Goal: Transaction & Acquisition: Purchase product/service

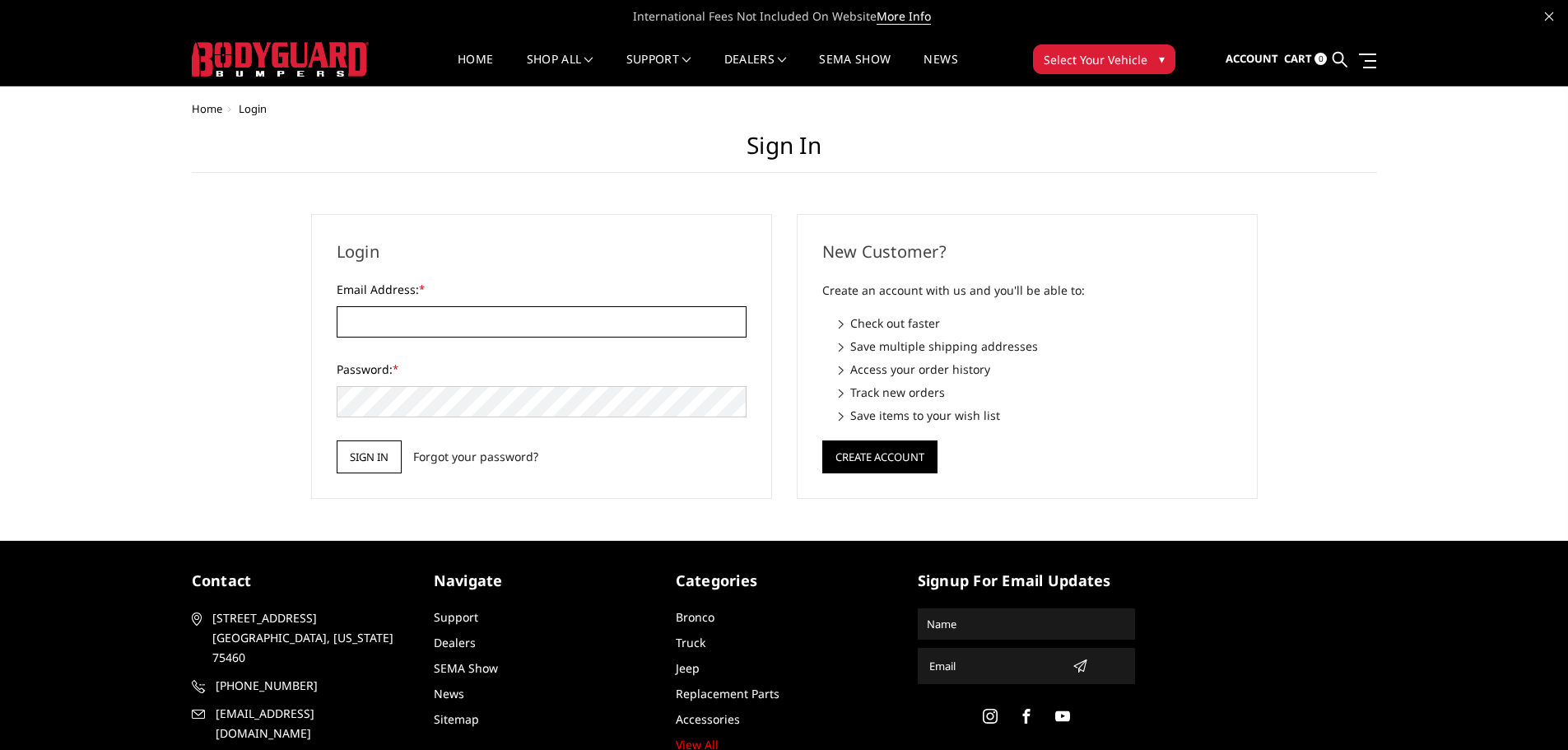
type input "[EMAIL_ADDRESS][DOMAIN_NAME]"
click at [363, 459] on input "Sign in" at bounding box center [369, 457] width 65 height 33
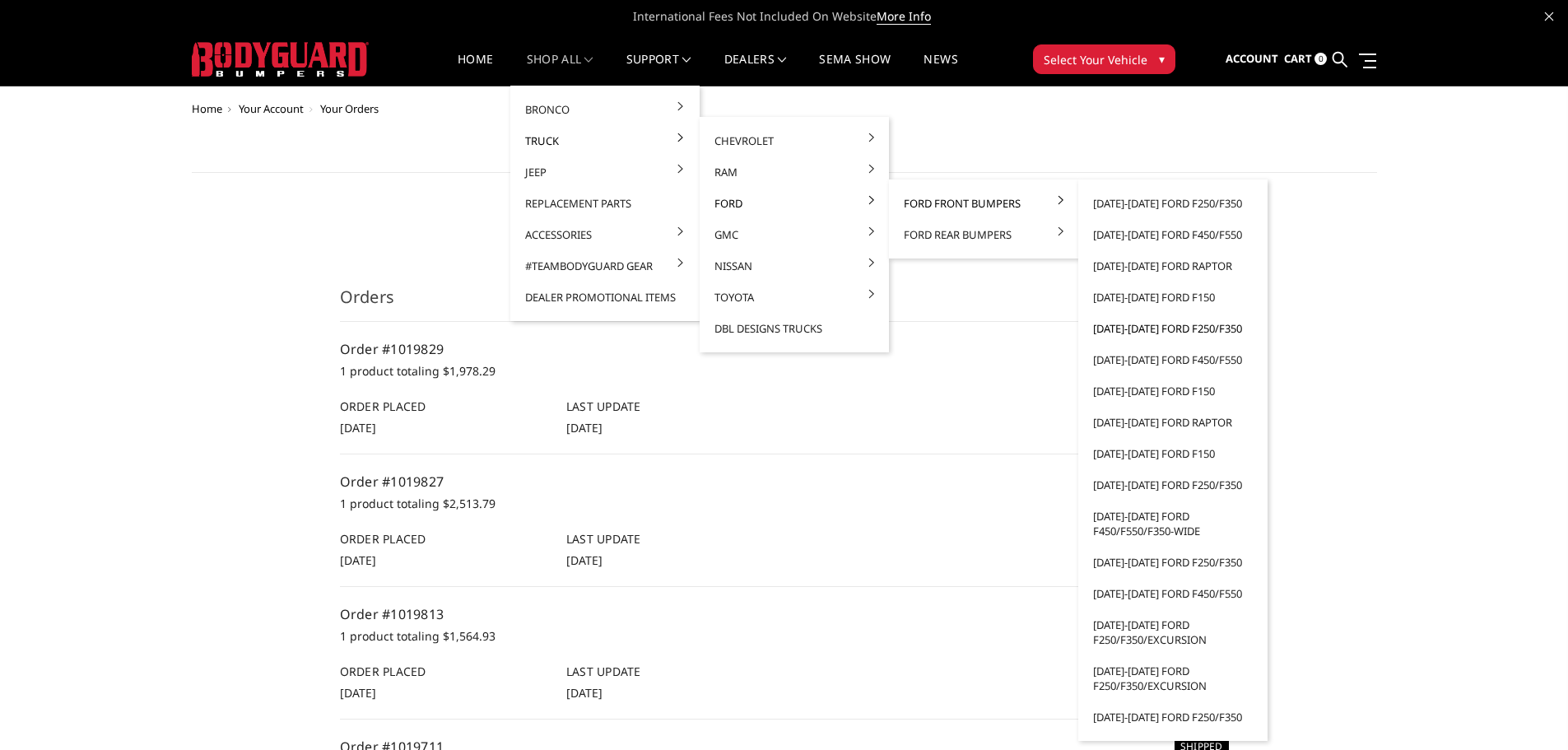
click at [1128, 324] on link "[DATE]-[DATE] Ford F250/F350" at bounding box center [1172, 328] width 176 height 32
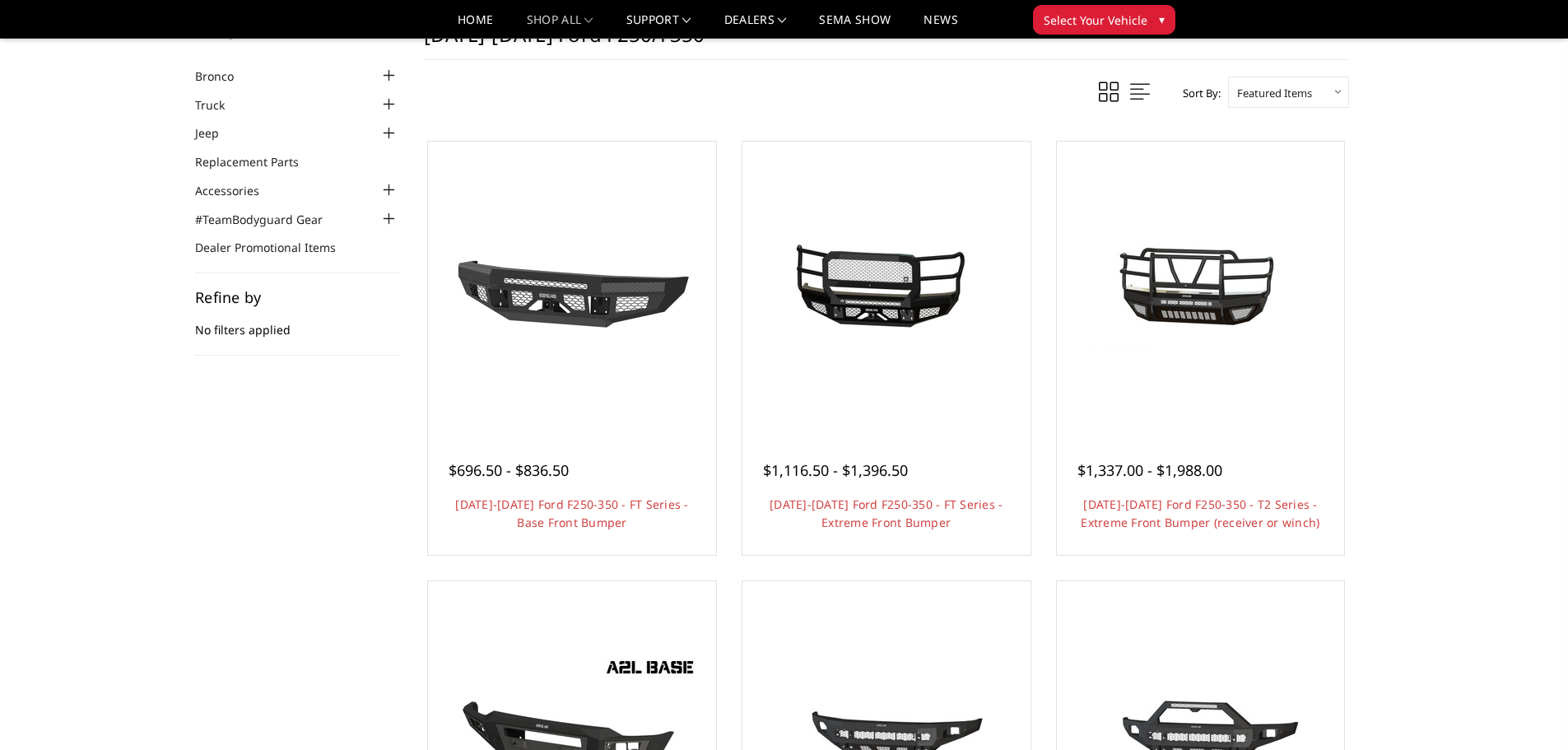
scroll to position [165, 0]
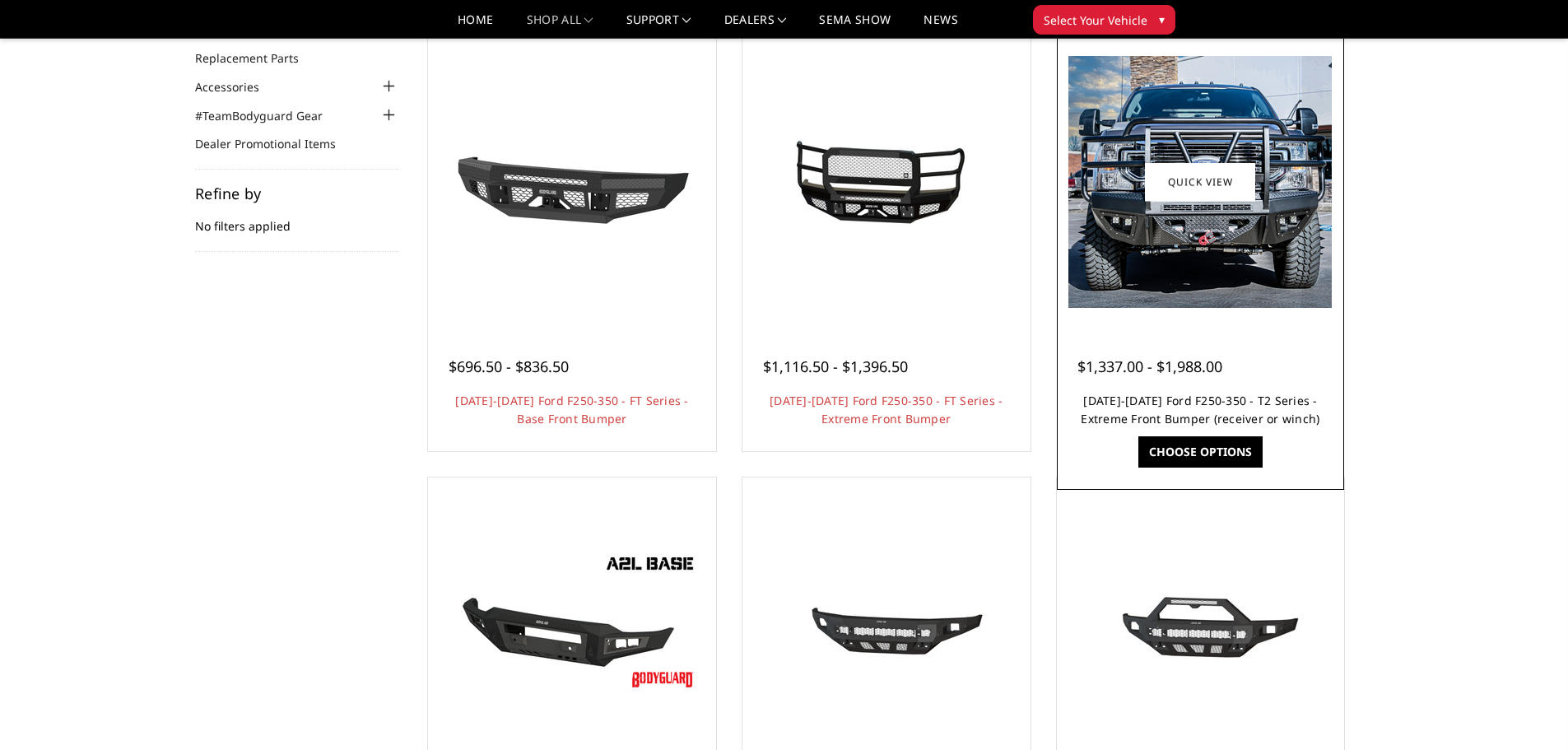
click at [1157, 393] on link "2017-2022 Ford F250-350 - T2 Series - Extreme Front Bumper (receiver or winch)" at bounding box center [1200, 410] width 239 height 34
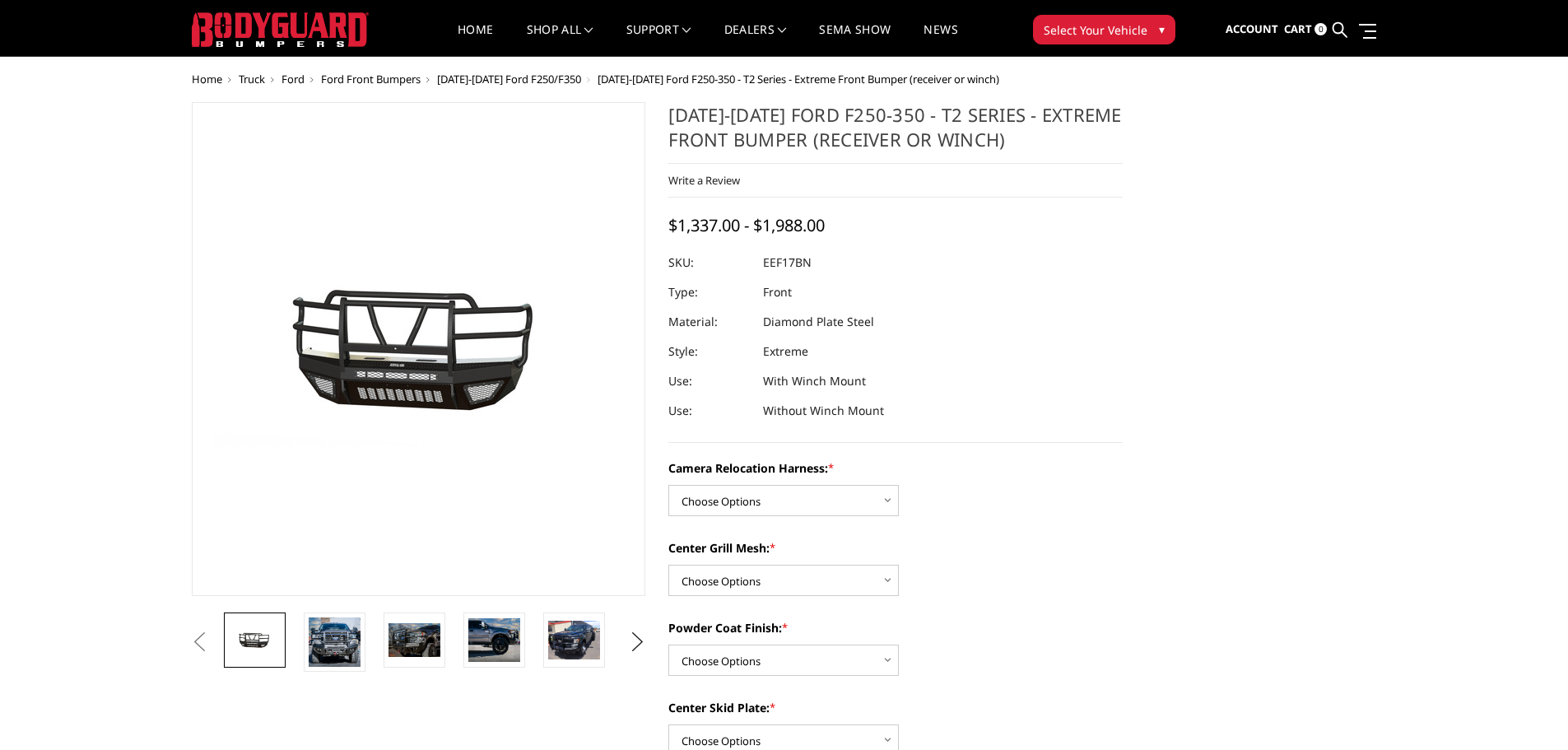
scroll to position [82, 0]
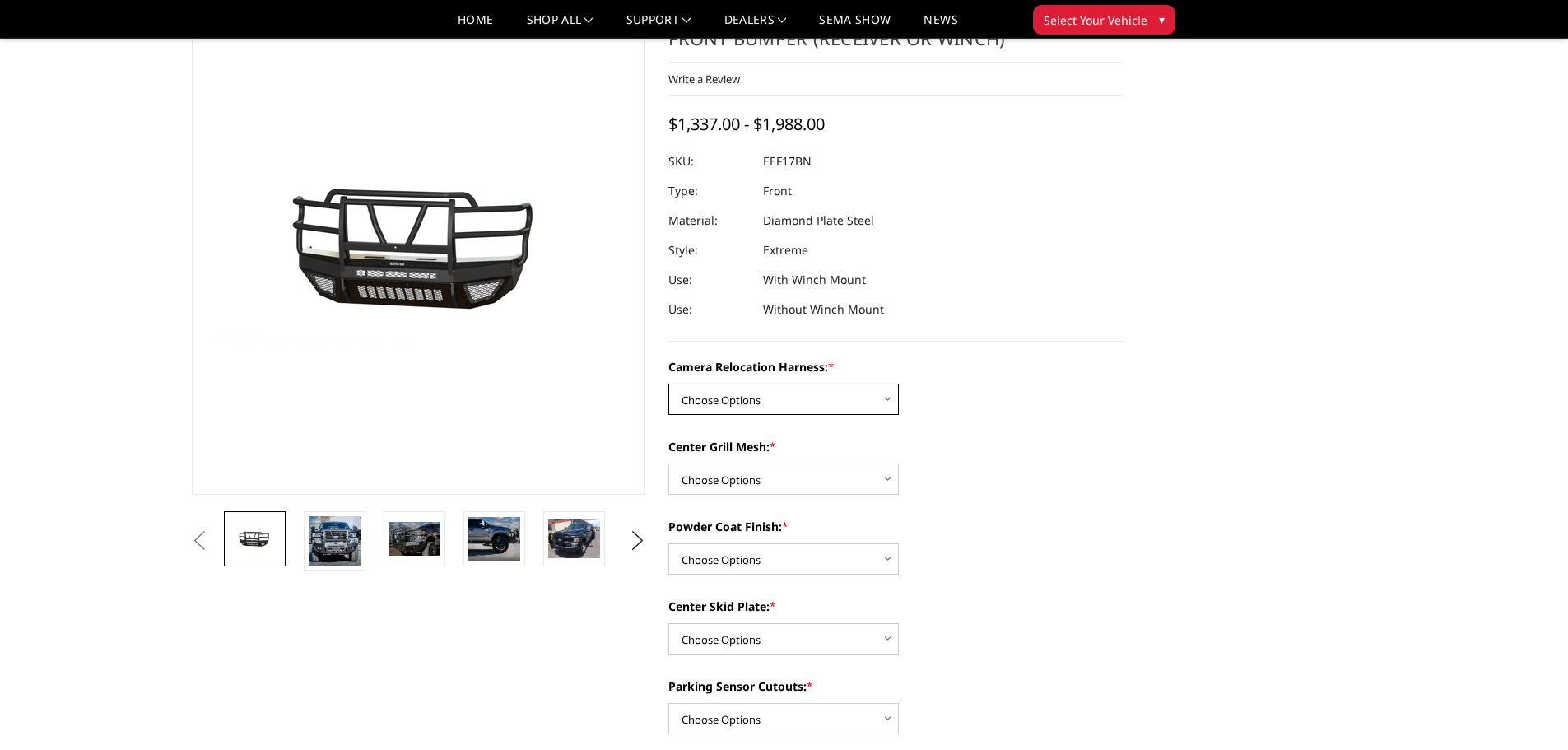
click at [849, 403] on select "Choose Options Without camera harness With camera harness" at bounding box center [784, 399] width 230 height 32
select select "3787"
click at [669, 383] on select "Choose Options Without camera harness With camera harness" at bounding box center [784, 399] width 230 height 32
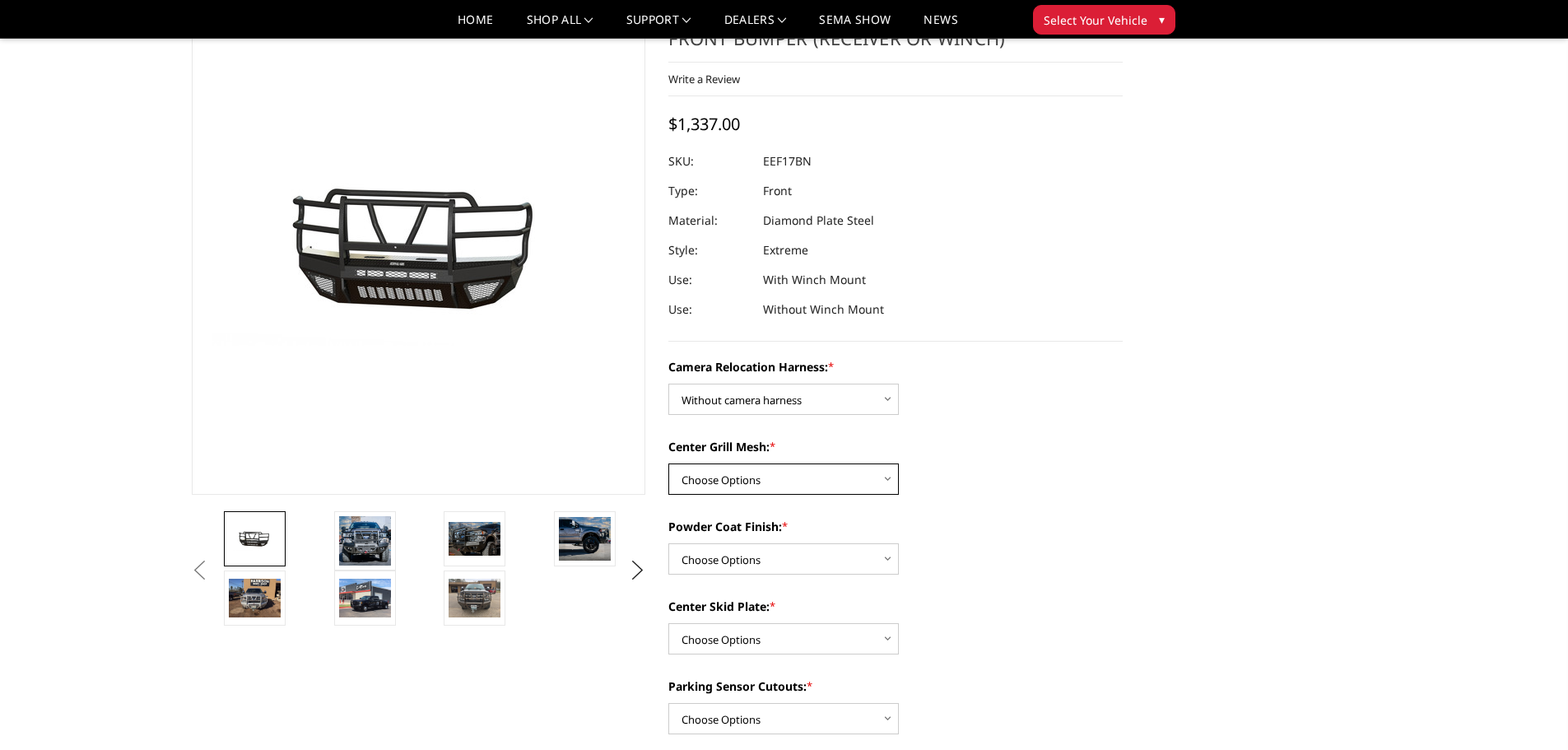
click at [793, 475] on select "Choose Options Without expanded metal With expanded metal" at bounding box center [784, 479] width 230 height 32
select select "3785"
click at [669, 463] on select "Choose Options Without expanded metal With expanded metal" at bounding box center [784, 479] width 230 height 32
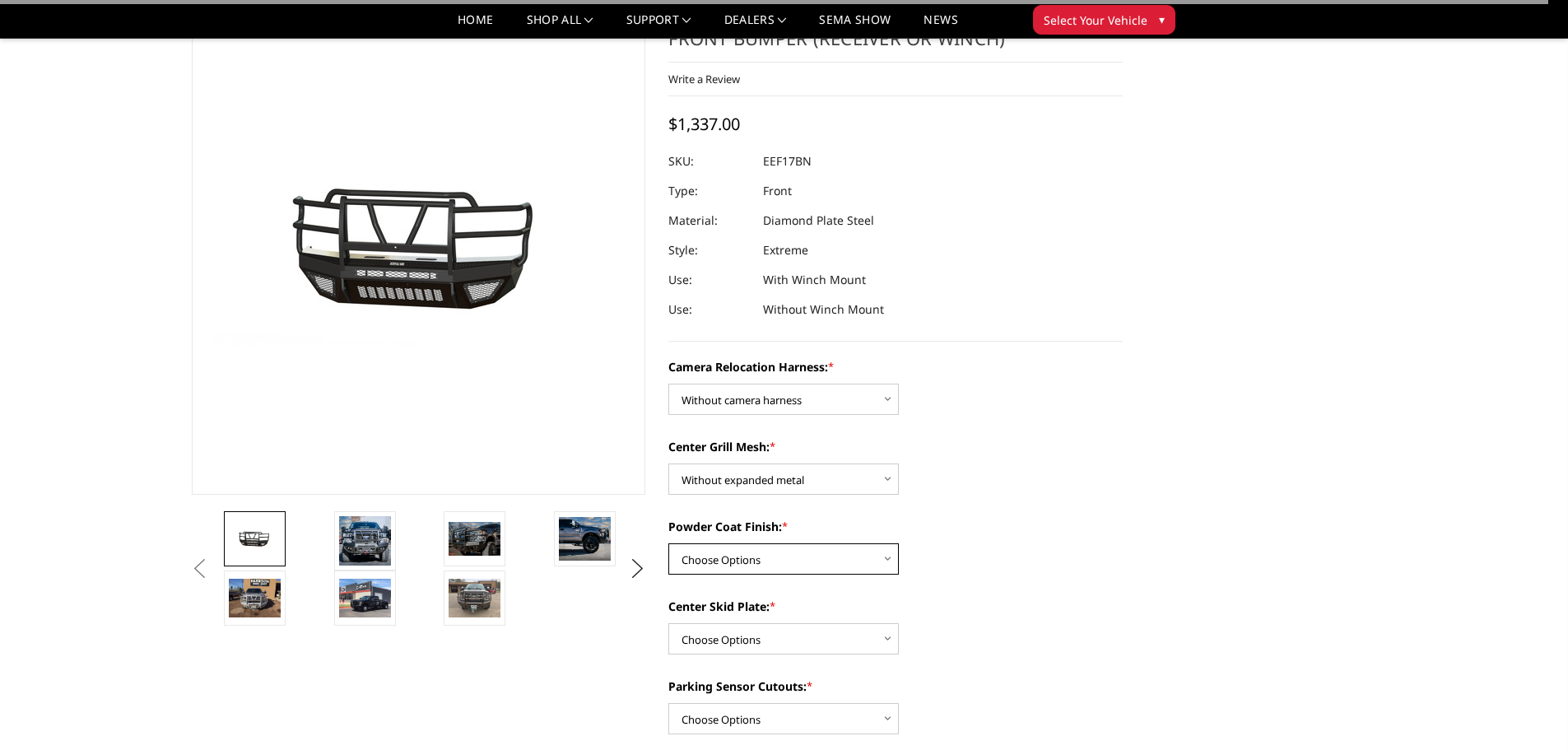
click at [776, 560] on select "Choose Options Textured Black Powder Coat Gloss Black Powder Coat Bare Metal" at bounding box center [784, 559] width 230 height 32
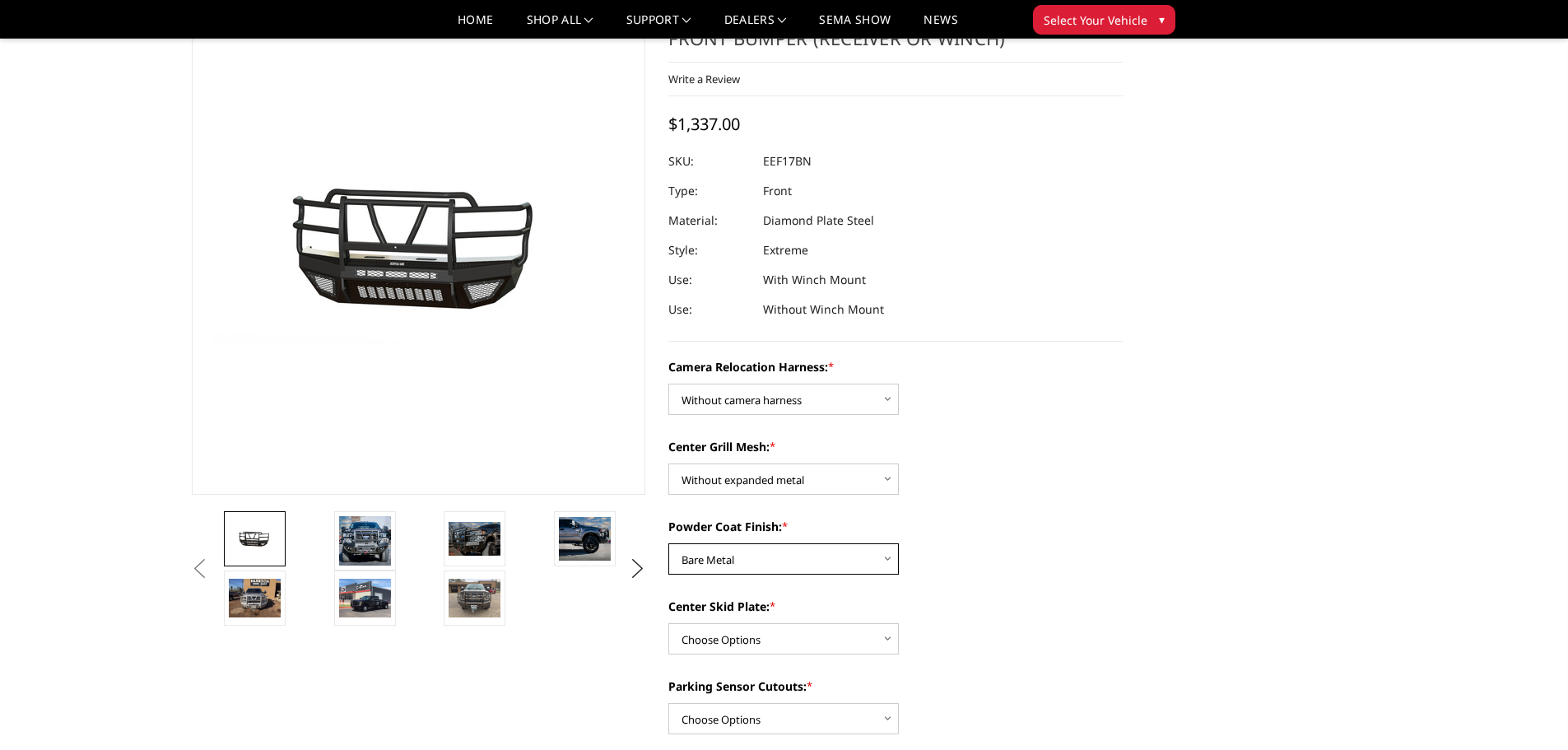
click at [669, 543] on select "Choose Options Textured Black Powder Coat Gloss Black Powder Coat Bare Metal" at bounding box center [784, 559] width 230 height 32
click at [845, 648] on select "Choose Options Winch Mount Skid Plate Standard Skid Plate (included) 2" Receive…" at bounding box center [784, 639] width 230 height 32
click at [794, 547] on select "Choose Options Textured Black Powder Coat Gloss Black Powder Coat Bare Metal" at bounding box center [784, 559] width 230 height 32
select select "3782"
click at [669, 543] on select "Choose Options Textured Black Powder Coat Gloss Black Powder Coat Bare Metal" at bounding box center [784, 559] width 230 height 32
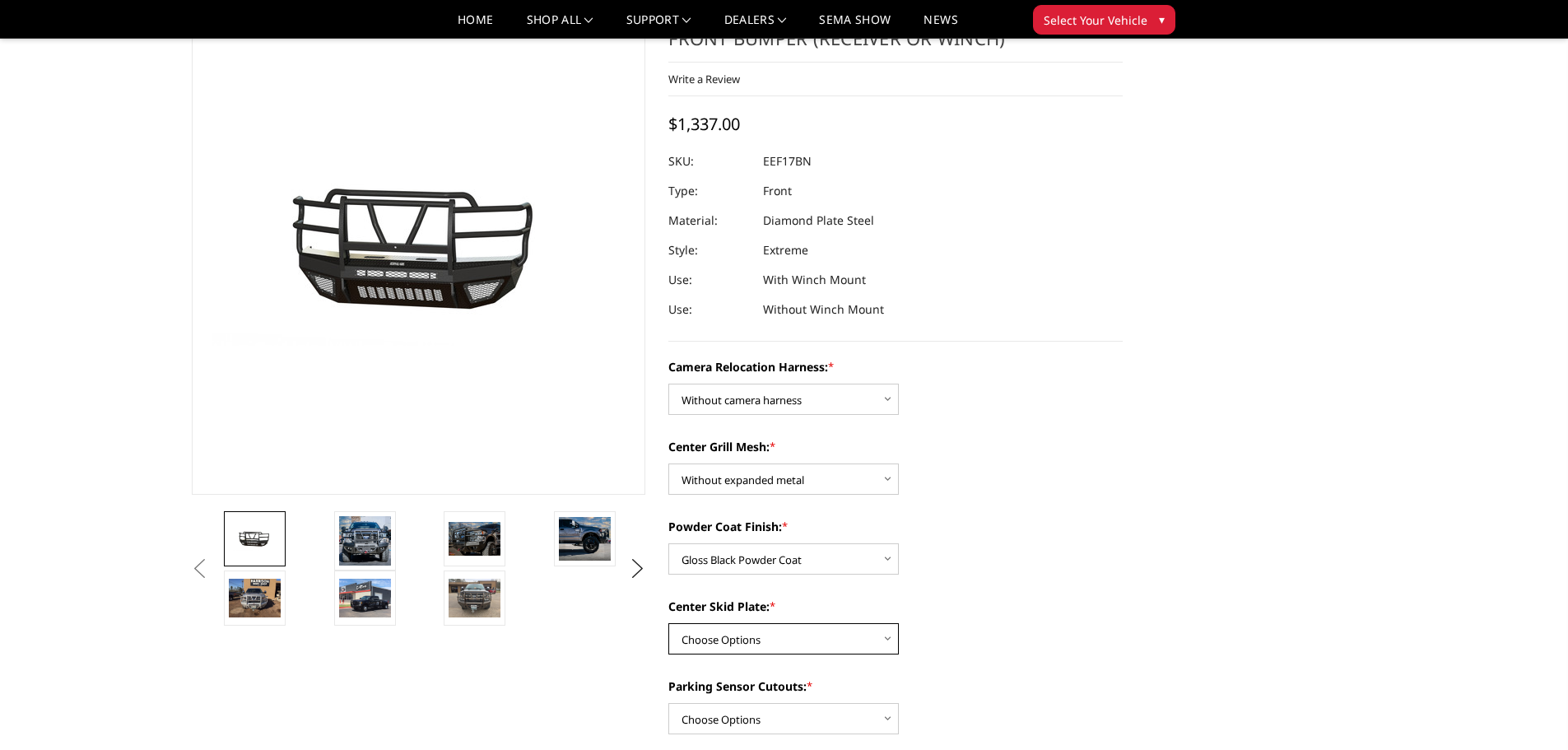
click at [788, 641] on select "Choose Options Winch Mount Skid Plate Standard Skid Plate (included) 2" Receive…" at bounding box center [784, 639] width 230 height 32
click at [669, 623] on select "Choose Options Winch Mount Skid Plate Standard Skid Plate (included) 2" Receive…" at bounding box center [784, 639] width 230 height 32
click at [798, 644] on select "Choose Options Winch Mount Skid Plate Standard Skid Plate (included) 2" Receive…" at bounding box center [784, 639] width 230 height 32
click at [389, 537] on img at bounding box center [364, 541] width 52 height 49
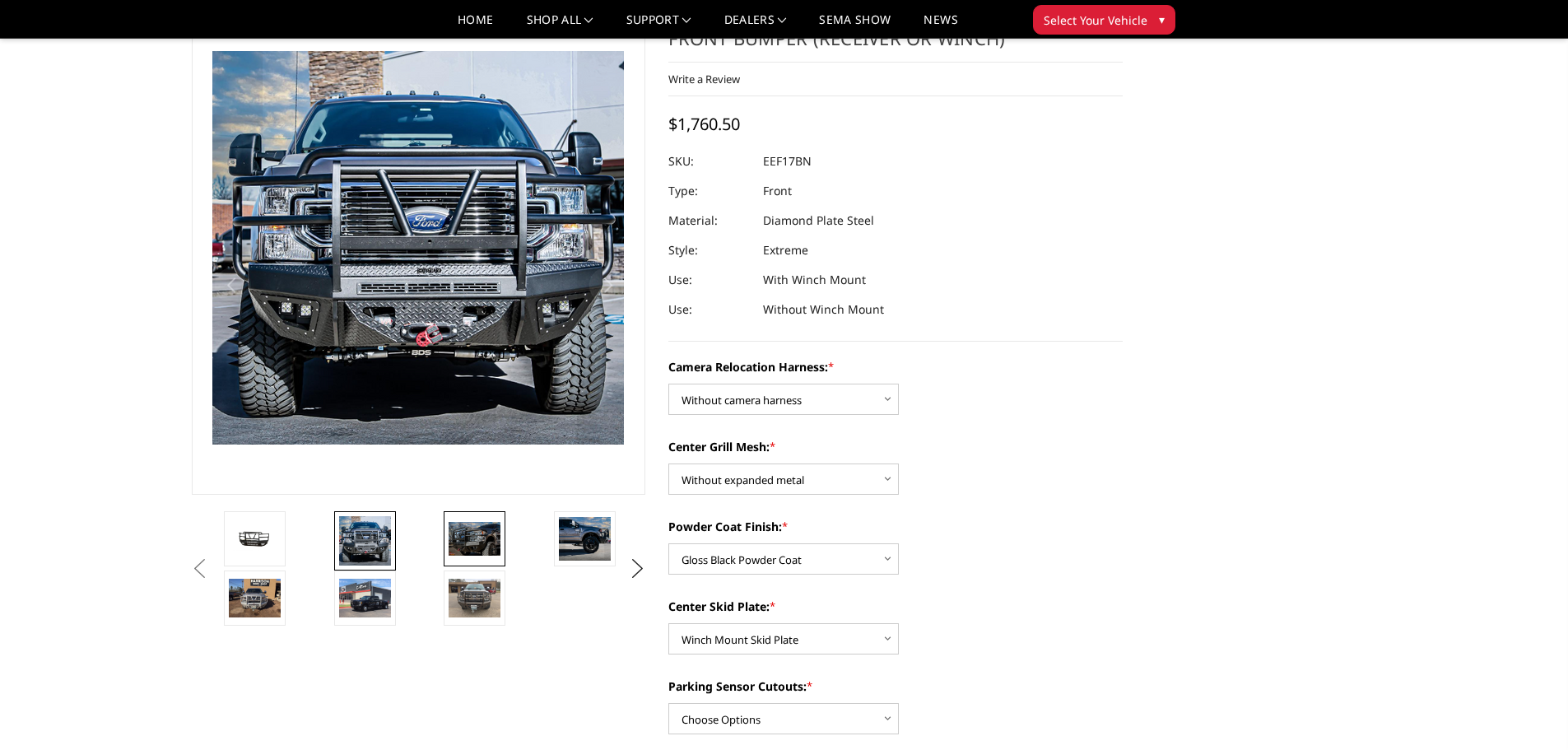
click at [481, 554] on img at bounding box center [474, 538] width 52 height 34
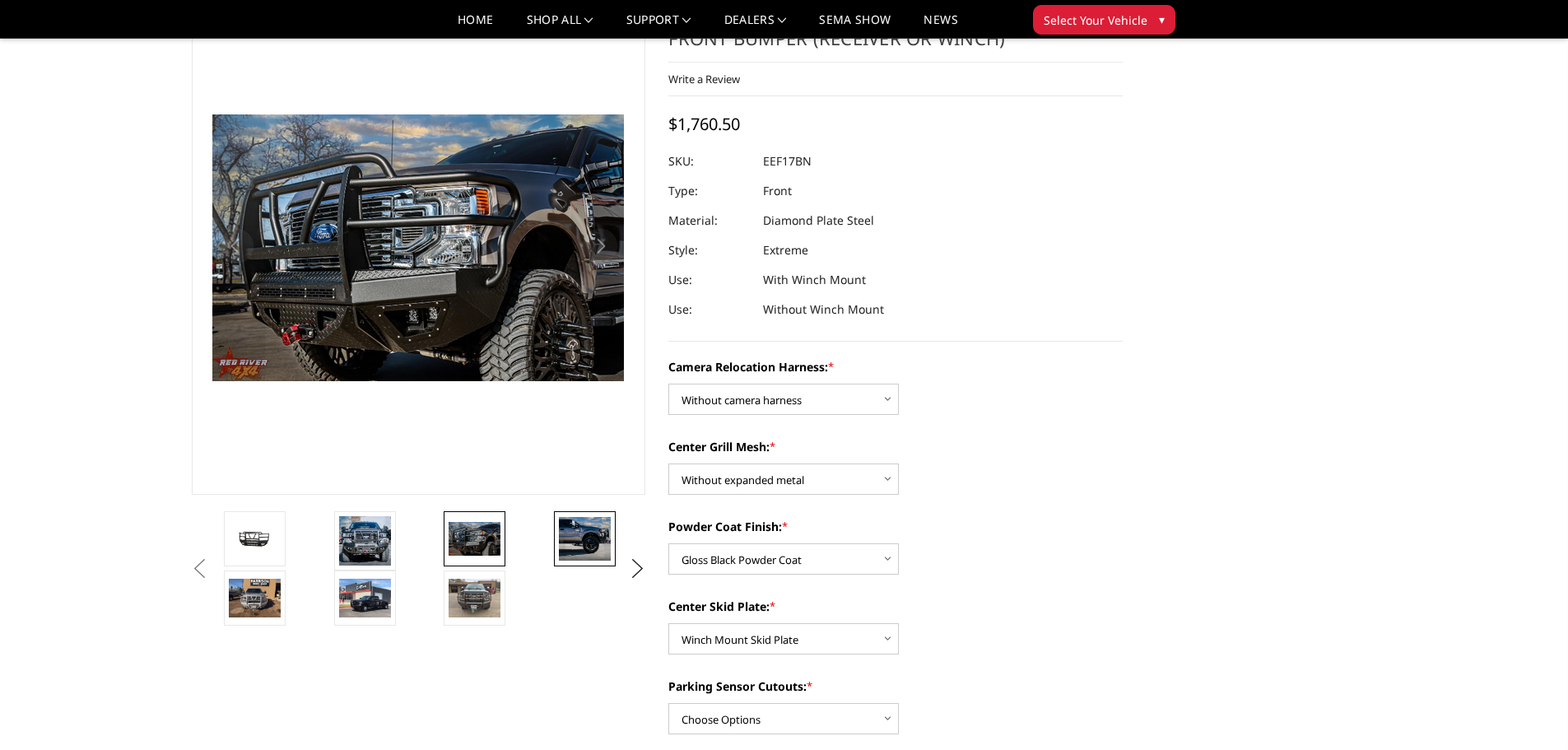
click at [594, 558] on img at bounding box center [584, 539] width 52 height 44
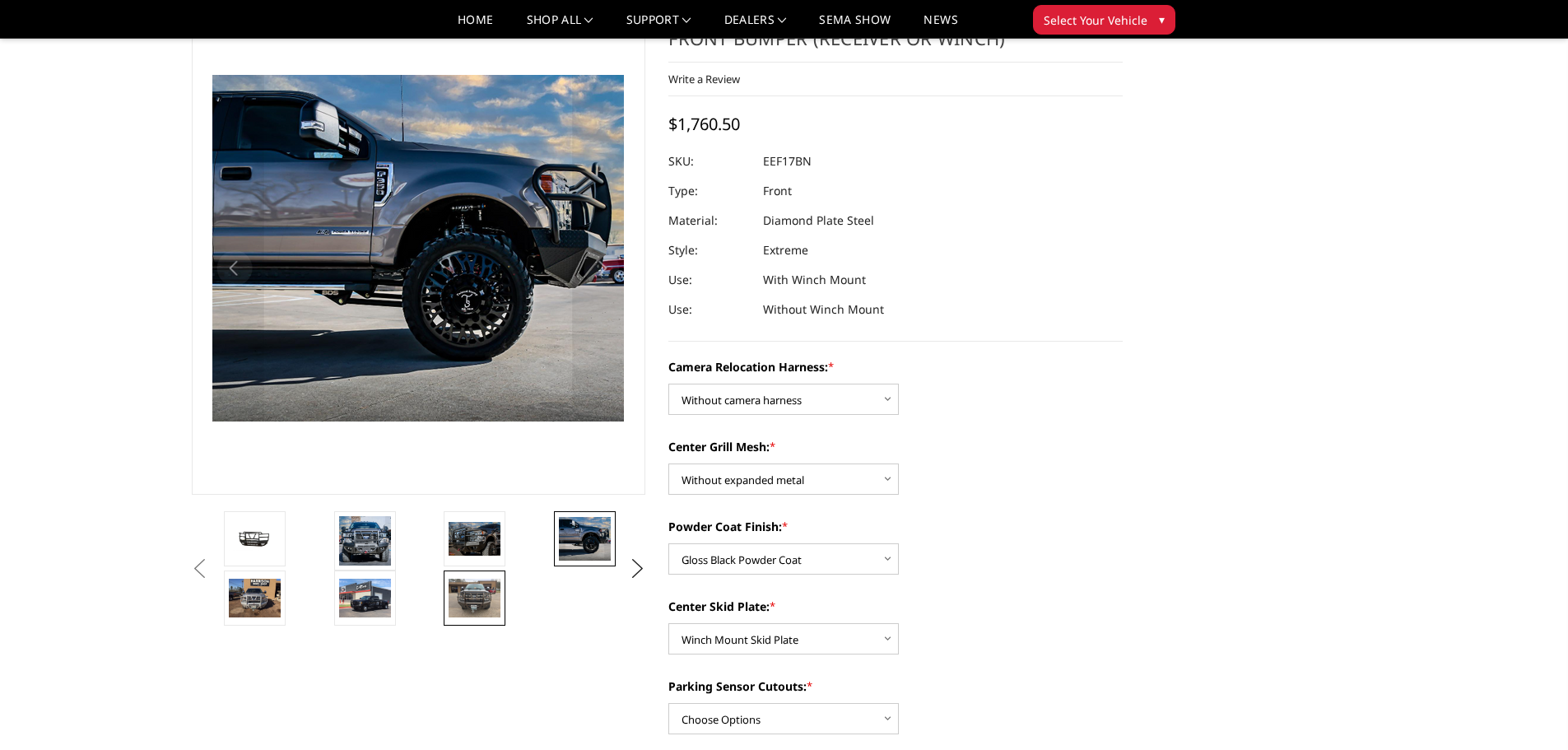
click at [461, 594] on img at bounding box center [474, 598] width 52 height 39
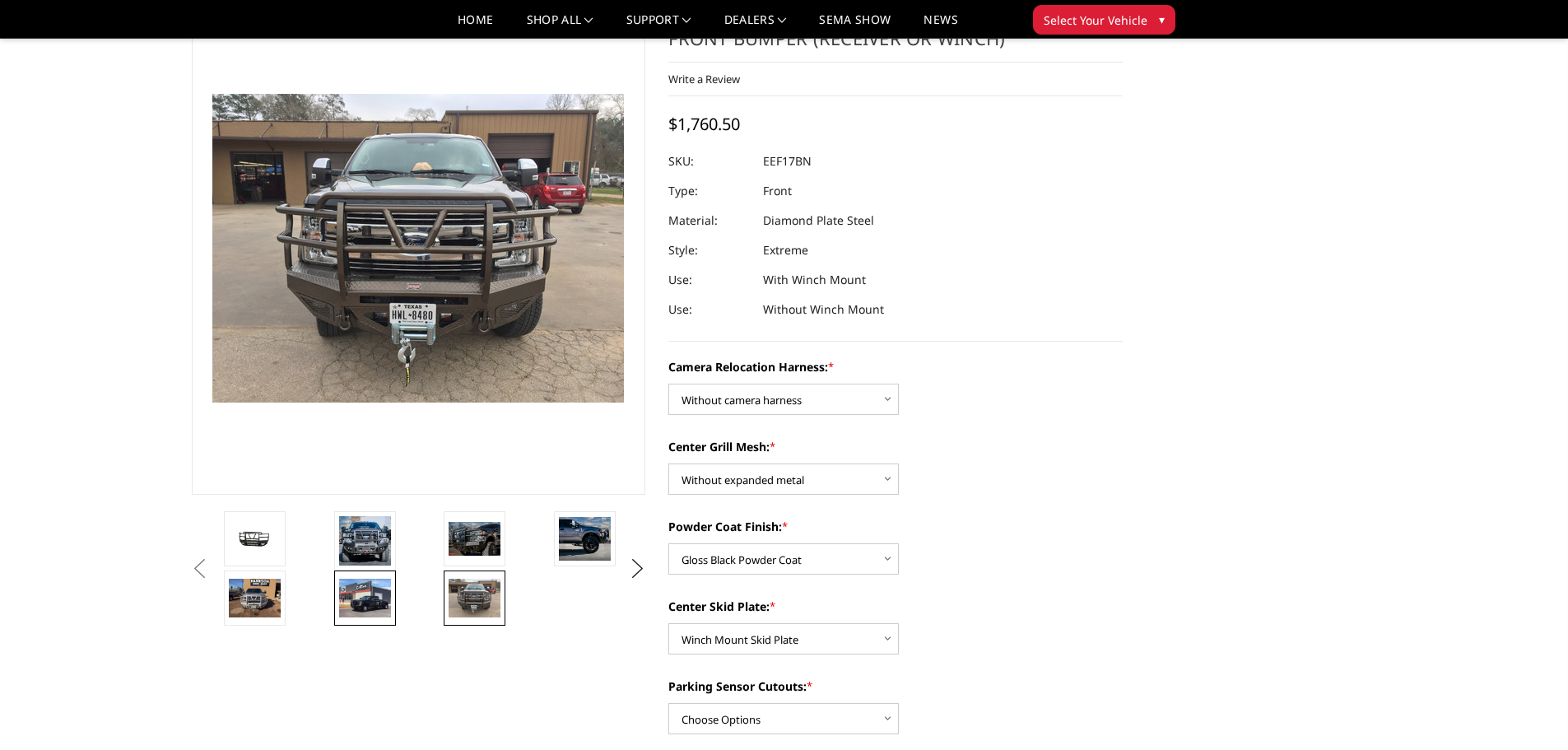
click at [383, 599] on img at bounding box center [364, 598] width 52 height 39
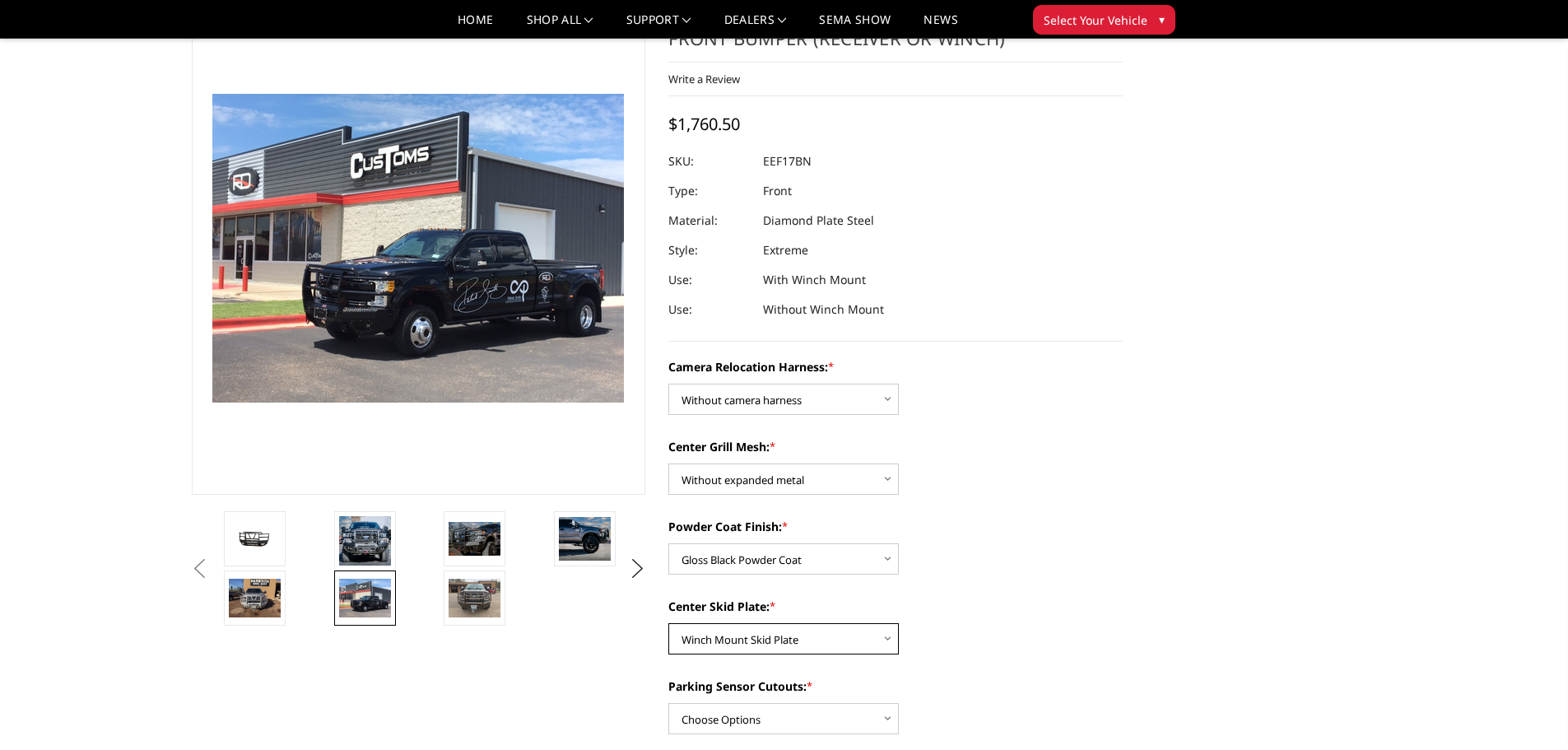
click at [777, 641] on select "Choose Options Winch Mount Skid Plate Standard Skid Plate (included) 2" Receive…" at bounding box center [784, 639] width 230 height 32
select select "3779"
click at [669, 623] on select "Choose Options Winch Mount Skid Plate Standard Skid Plate (included) 2" Receive…" at bounding box center [784, 639] width 230 height 32
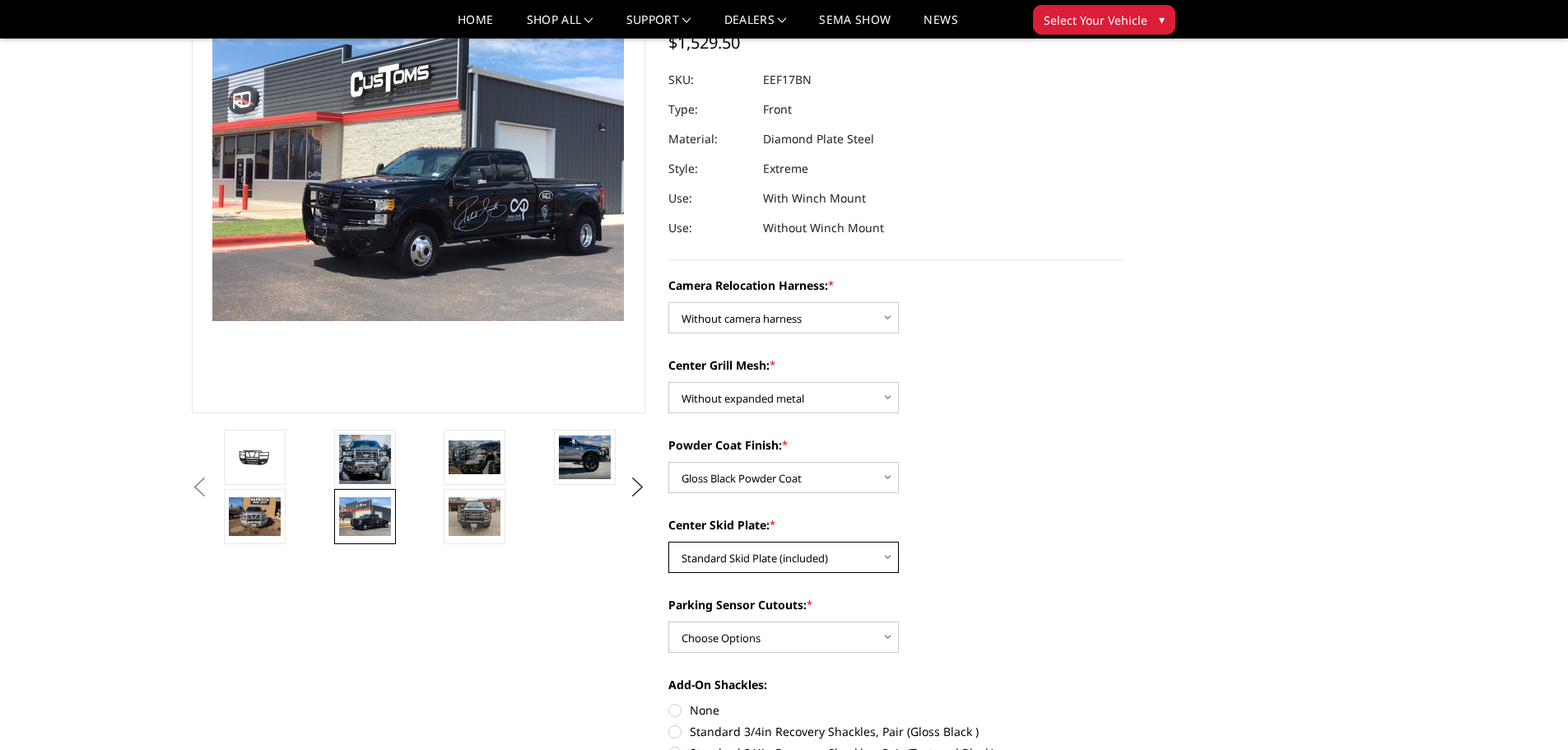
scroll to position [329, 0]
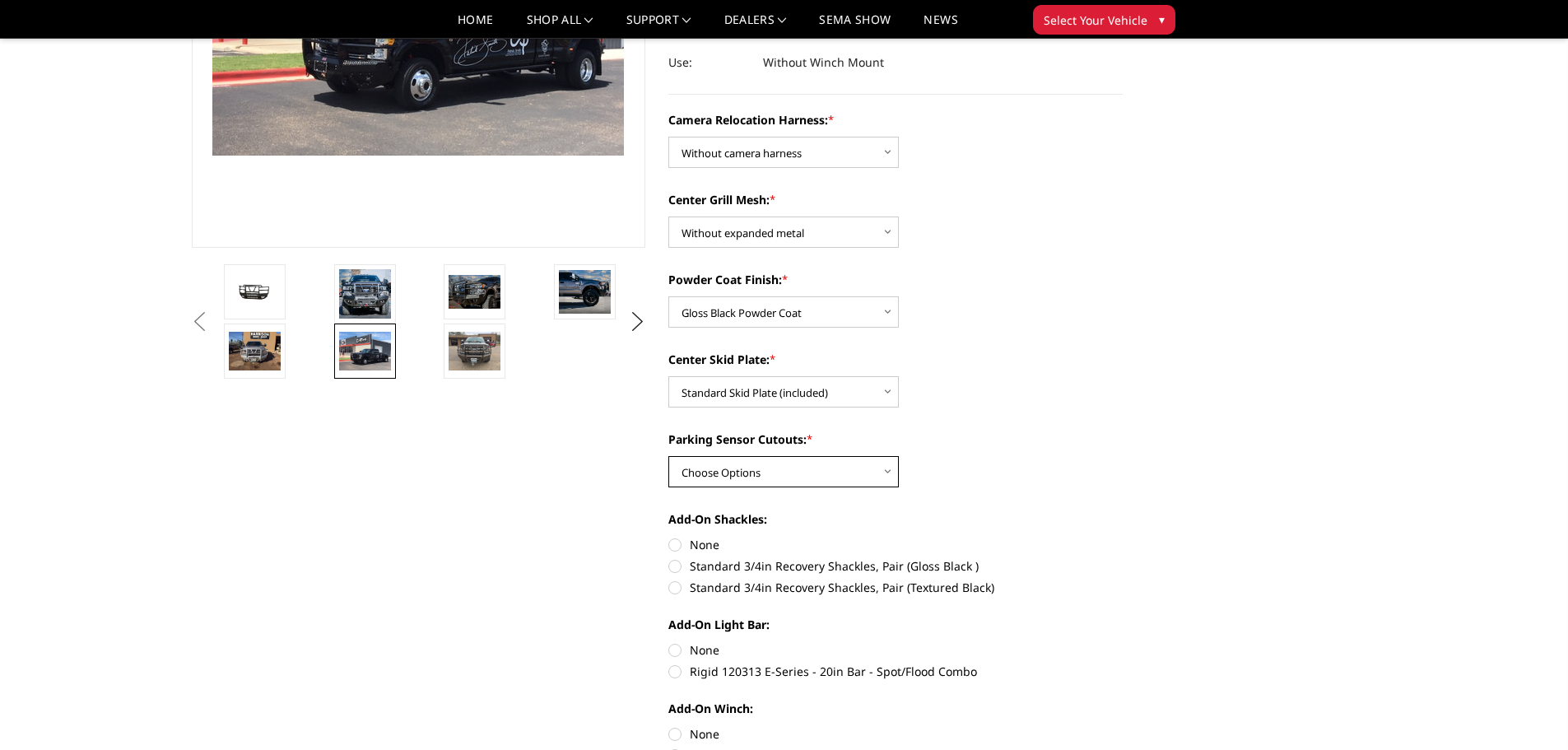
click at [791, 473] on select "Choose Options No - Without Parking Sensor Cutouts" at bounding box center [784, 472] width 230 height 32
select select "3777"
click at [669, 456] on select "Choose Options No - Without Parking Sensor Cutouts" at bounding box center [784, 472] width 230 height 32
click at [679, 547] on label "None" at bounding box center [896, 544] width 454 height 18
click at [669, 536] on input "None" at bounding box center [669, 536] width 1 height 1
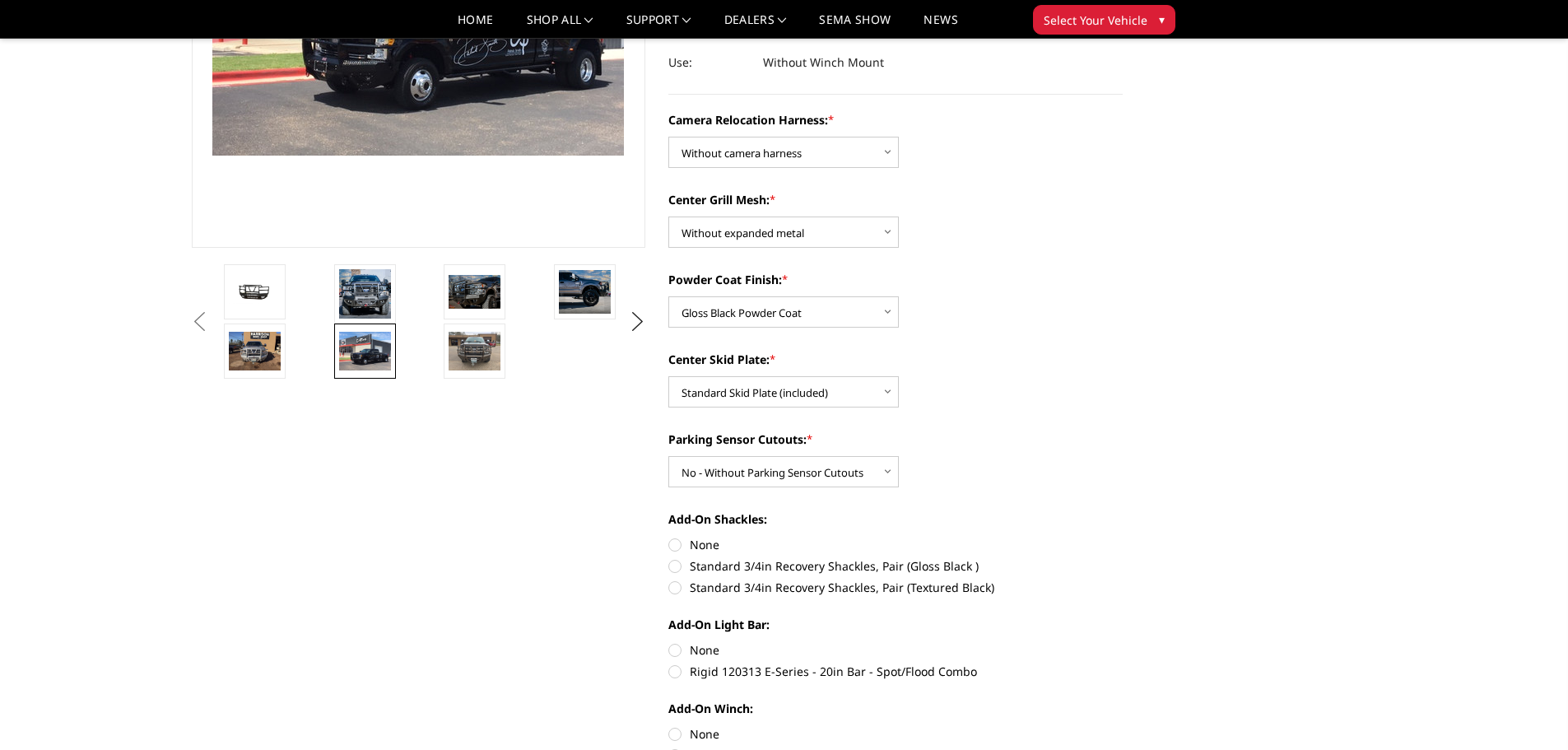
radio input "true"
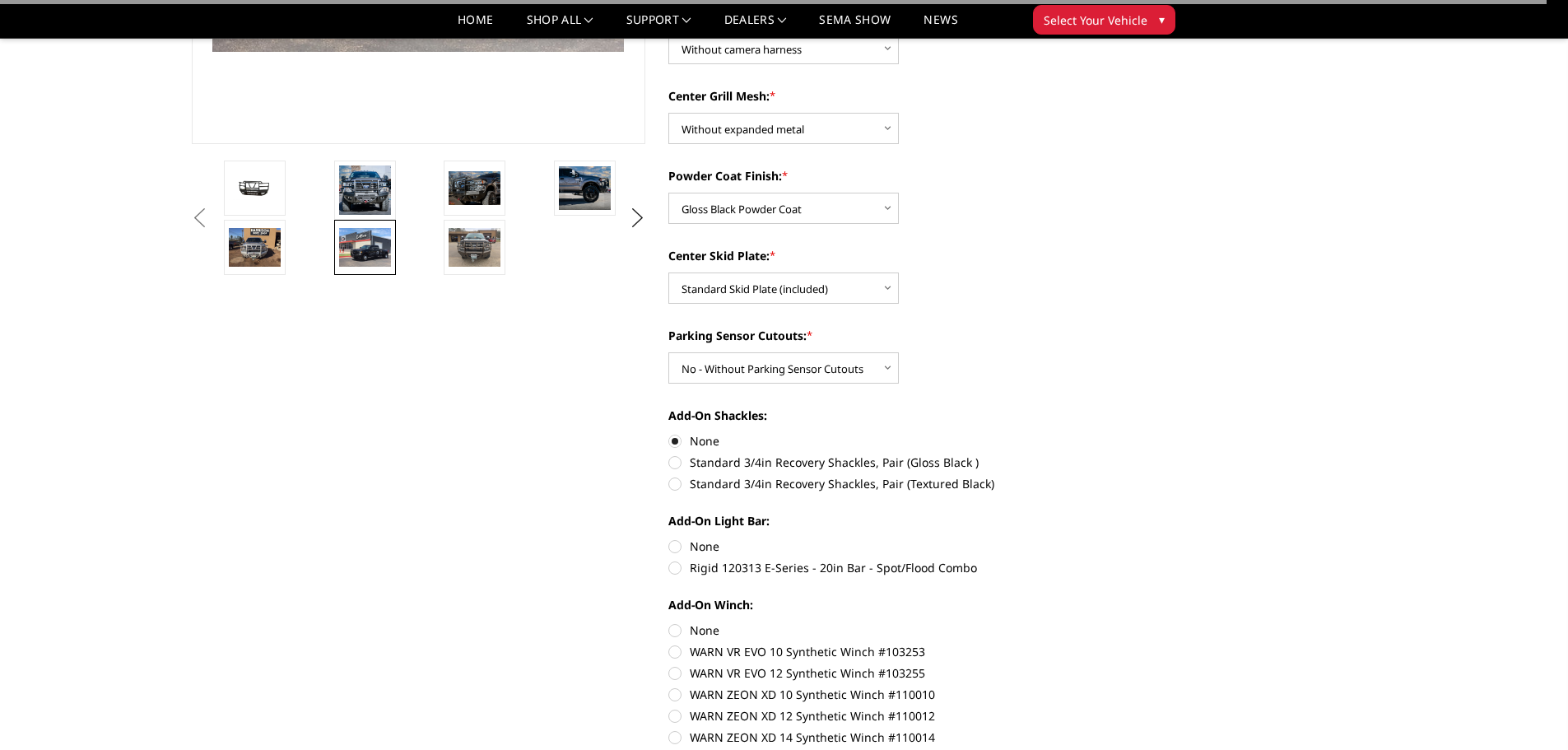
scroll to position [494, 0]
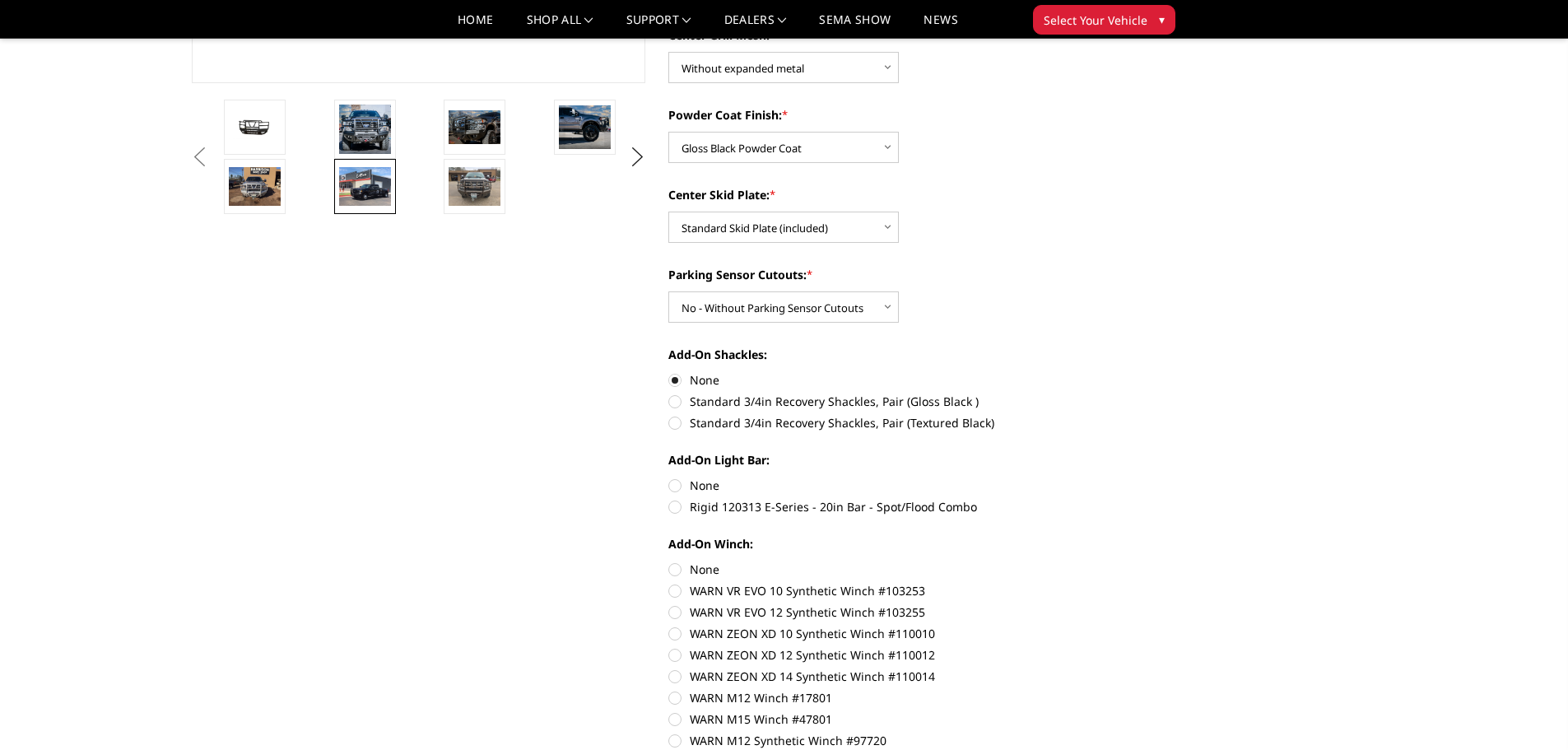
click at [674, 480] on label "None" at bounding box center [896, 485] width 454 height 18
click at [669, 477] on input "None" at bounding box center [669, 476] width 1 height 1
radio input "true"
click at [672, 571] on label "None" at bounding box center [896, 569] width 454 height 18
click at [669, 561] on input "None" at bounding box center [669, 560] width 1 height 1
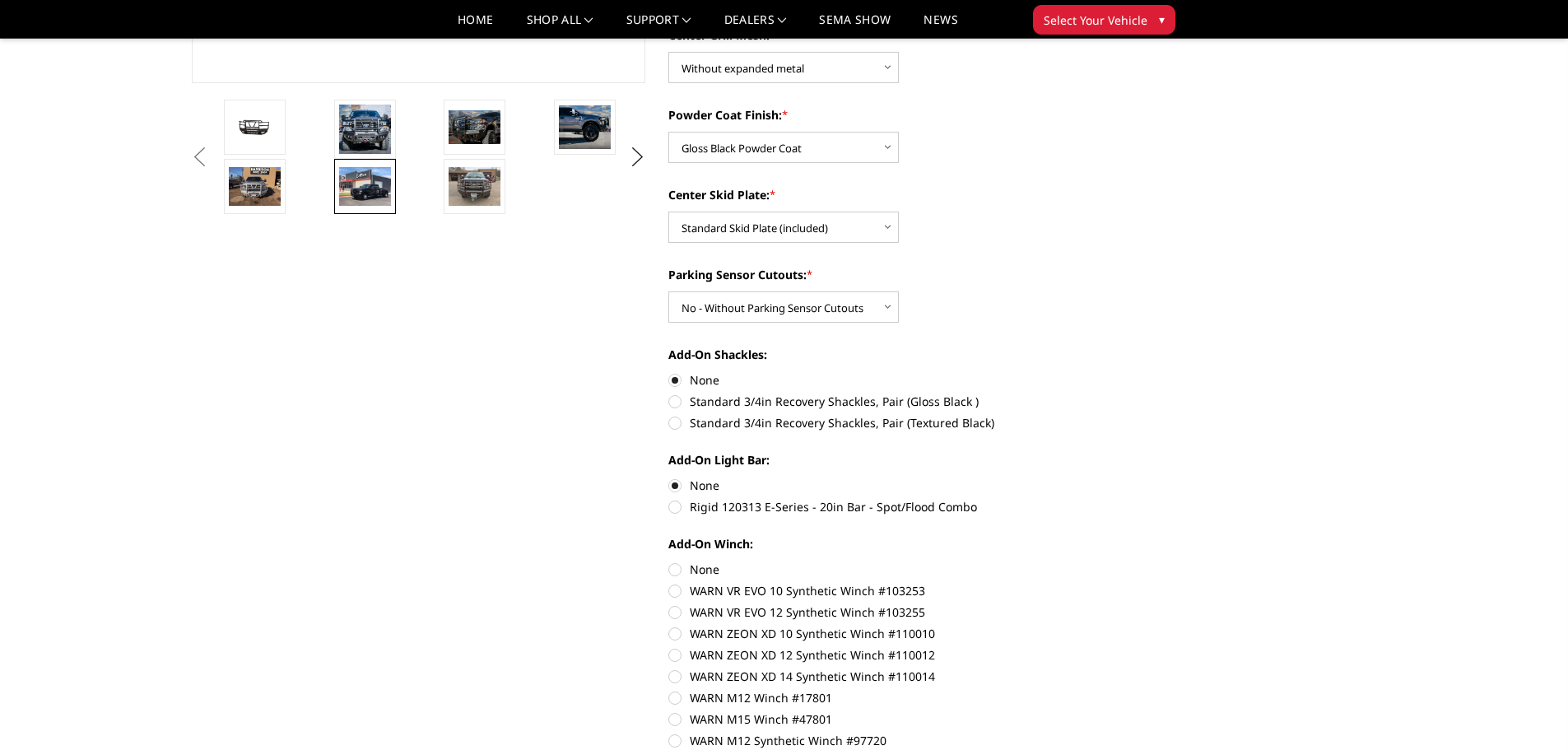
radio input "true"
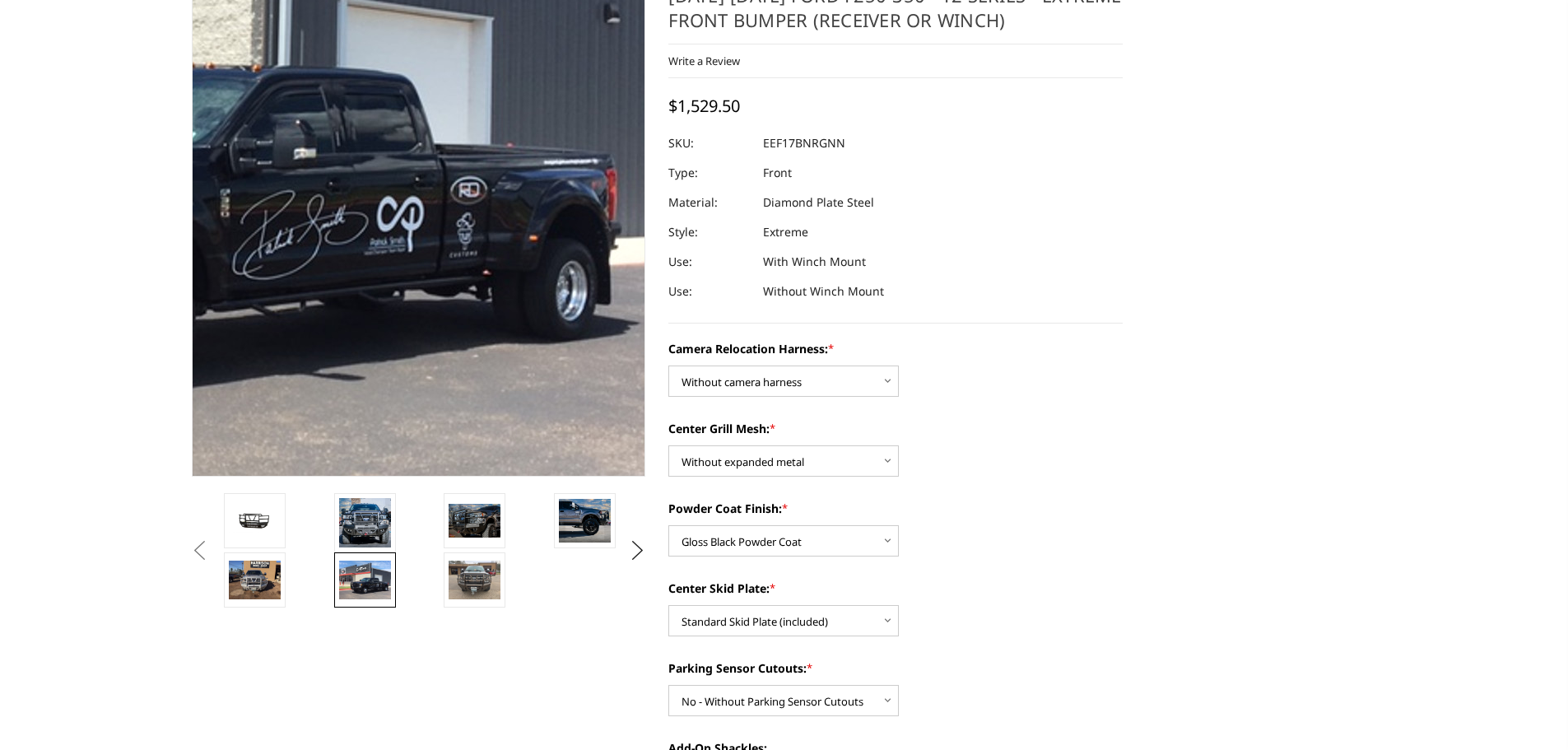
scroll to position [0, 0]
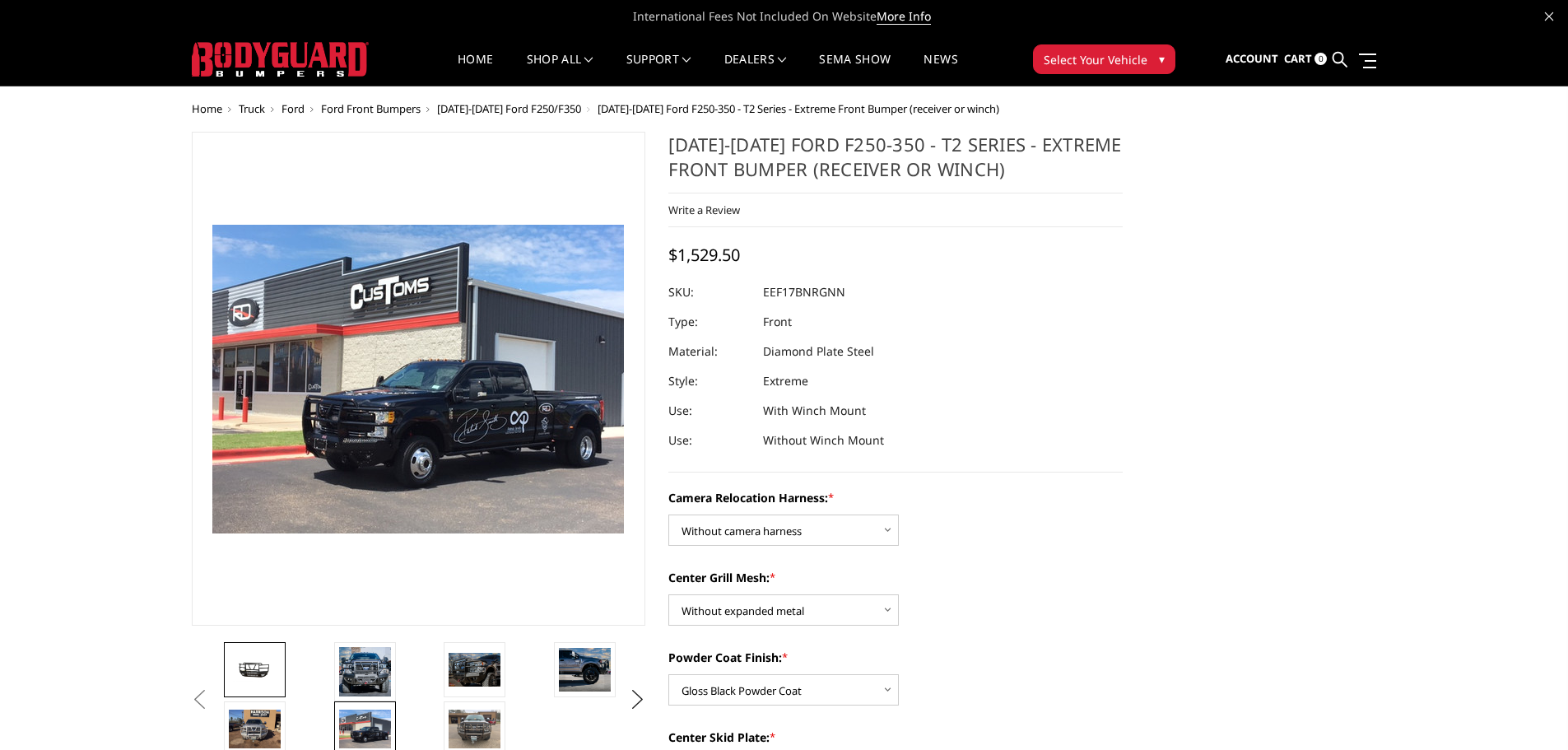
click at [254, 682] on img at bounding box center [254, 669] width 52 height 25
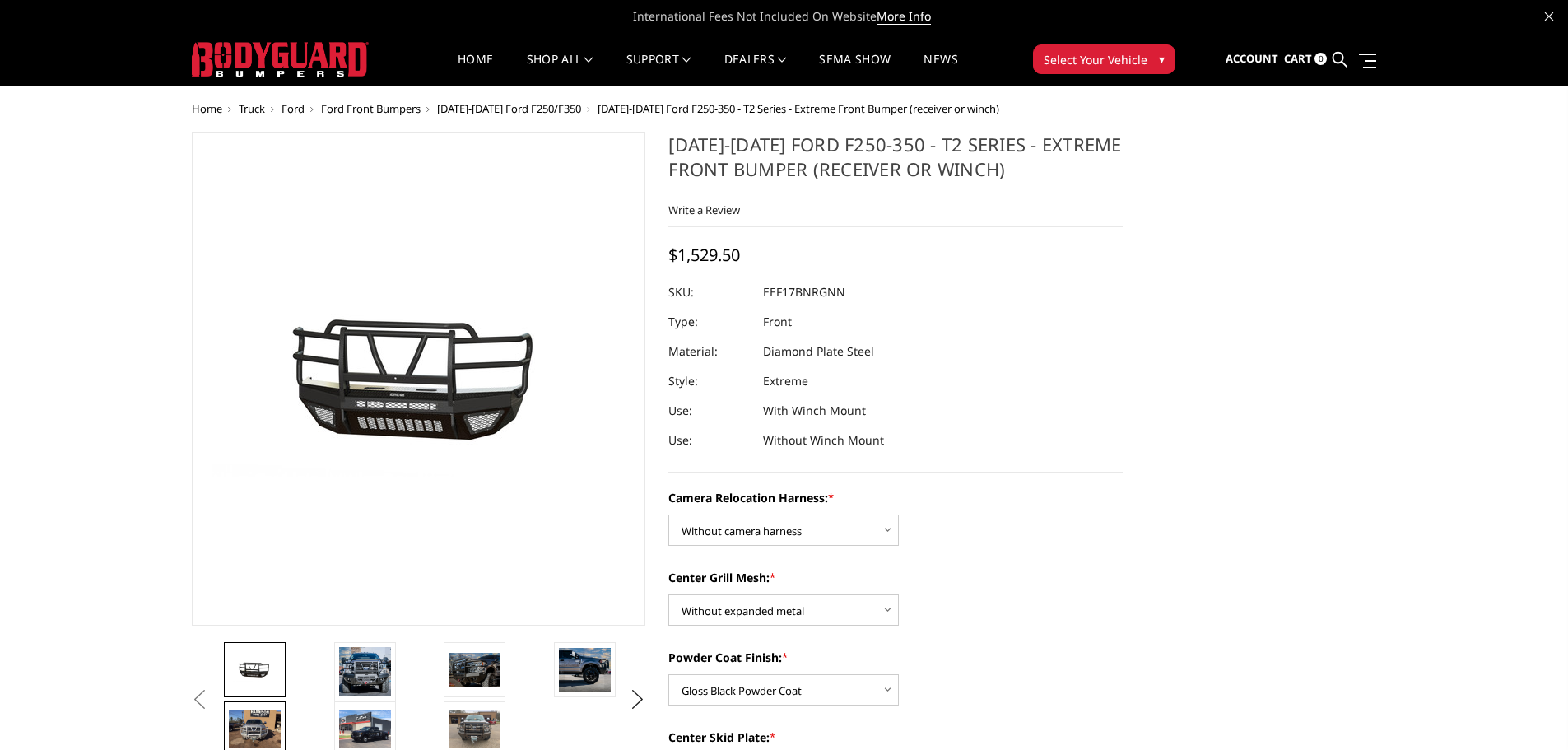
click at [259, 744] on img at bounding box center [254, 729] width 52 height 39
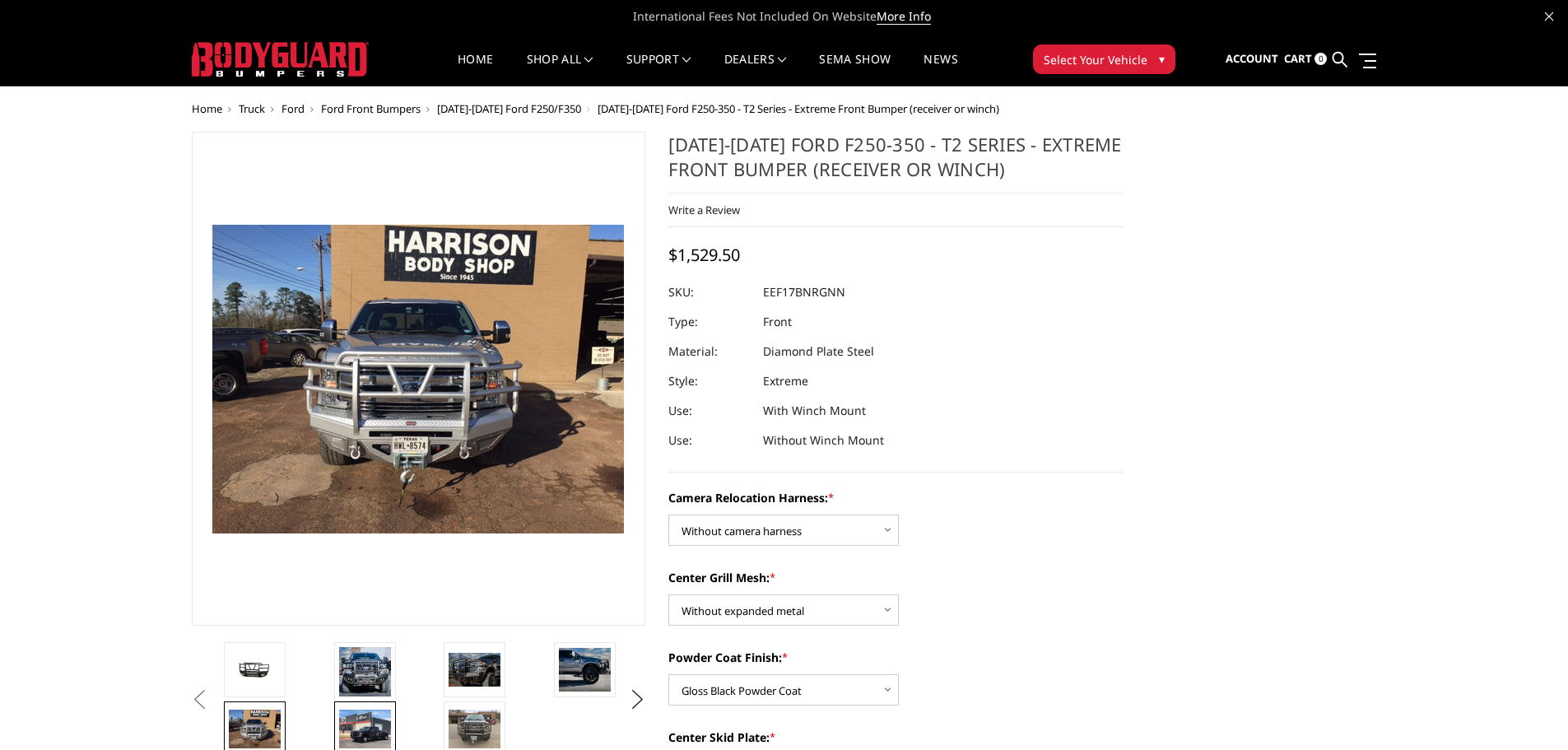
click at [371, 722] on img at bounding box center [364, 729] width 52 height 39
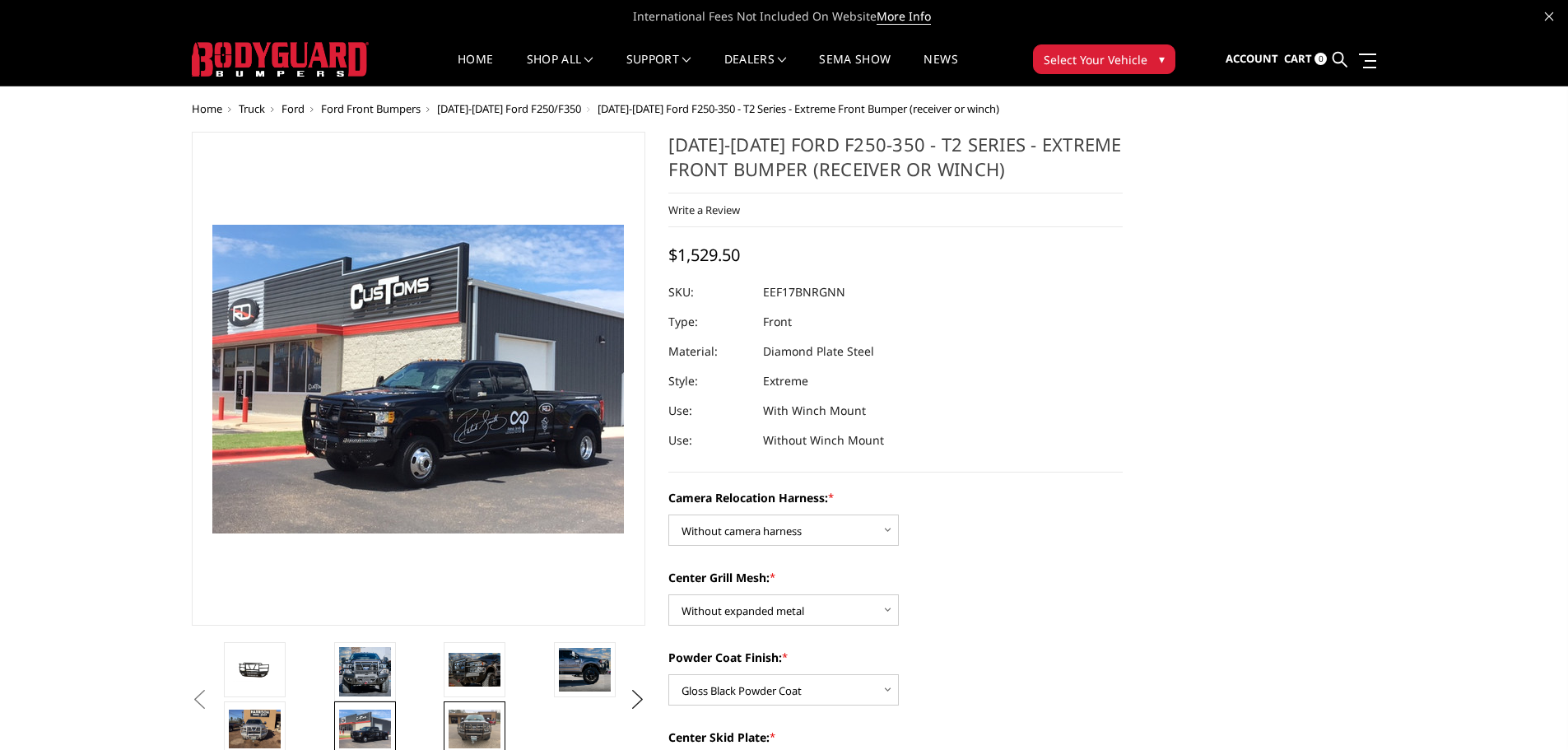
click at [465, 729] on img at bounding box center [474, 729] width 52 height 39
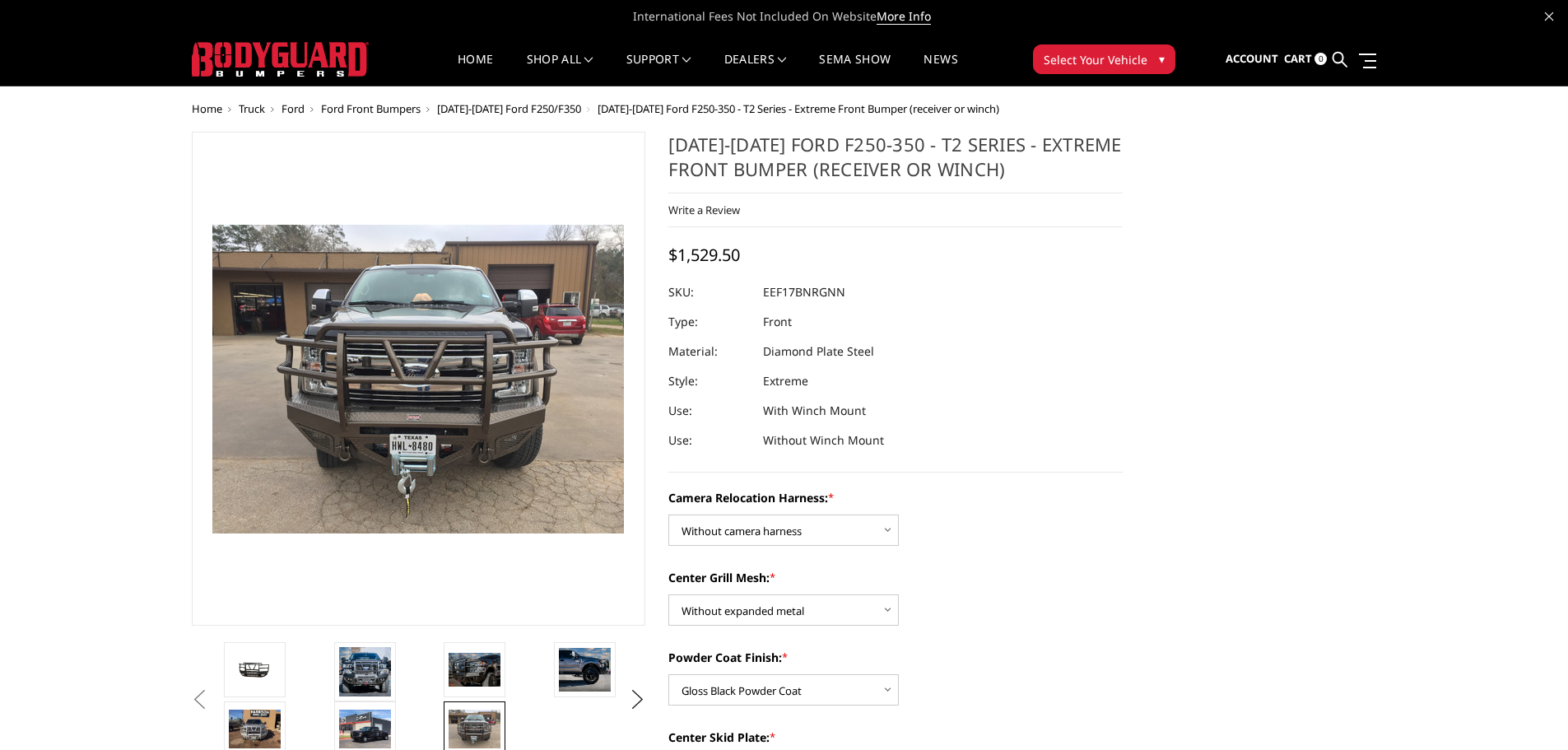
click at [720, 253] on span "$1,529.50" at bounding box center [705, 254] width 72 height 22
drag, startPoint x: 679, startPoint y: 254, endPoint x: 763, endPoint y: 255, distance: 84.0
click at [763, 255] on div "2017-2022 Ford F250-350 - T2 Series - Extreme Front Bumper (receiver or winch) …" at bounding box center [896, 301] width 454 height 340
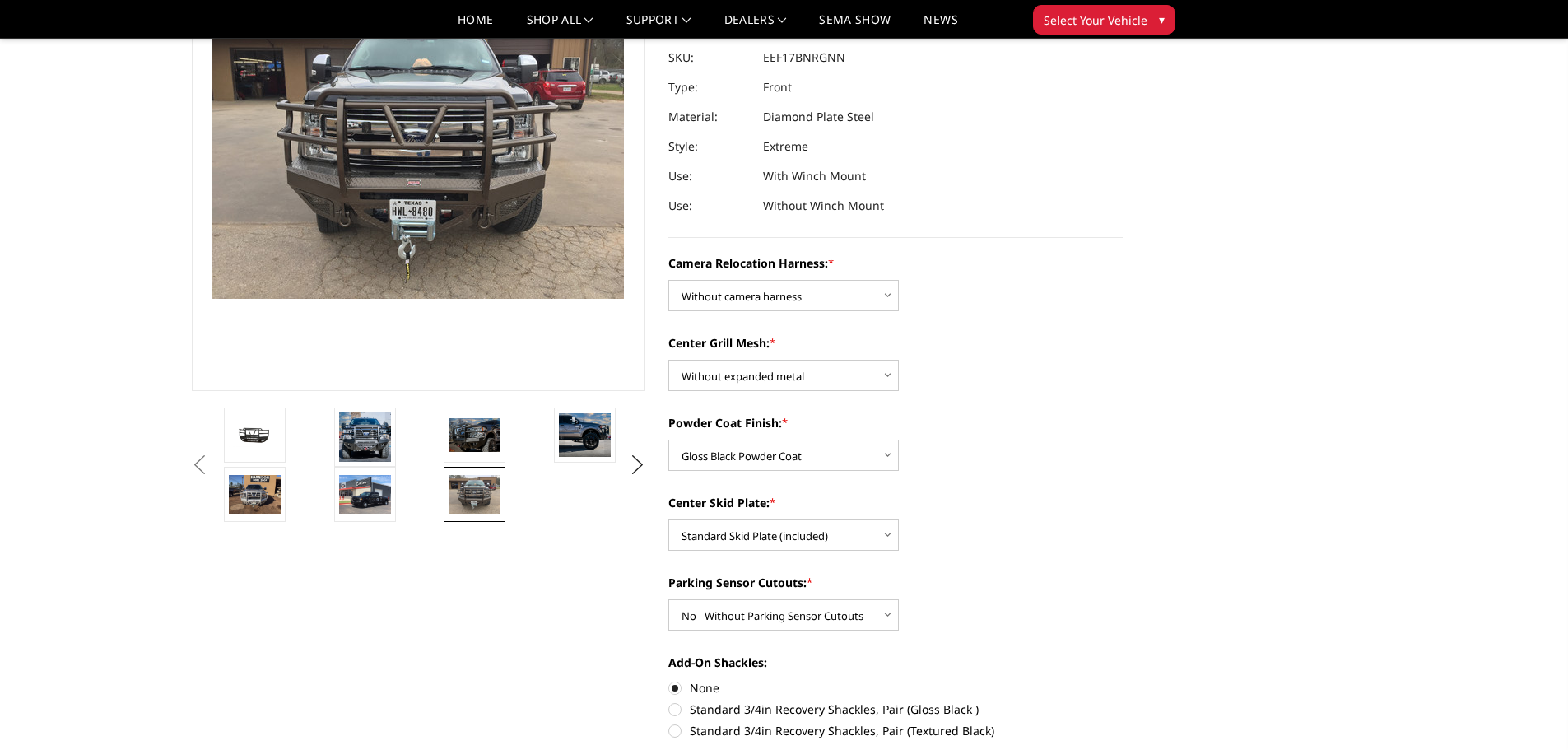
scroll to position [82, 0]
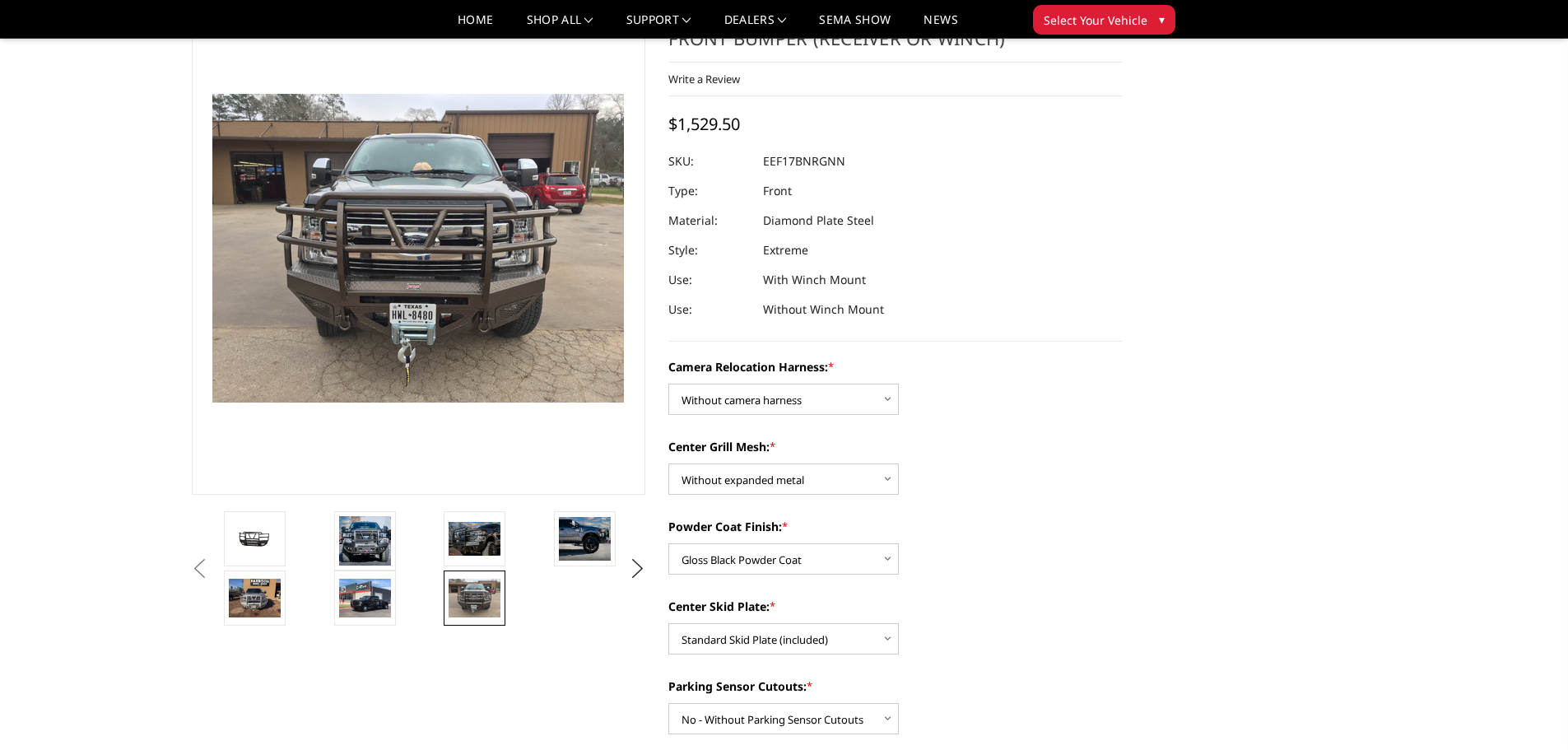
drag, startPoint x: 756, startPoint y: 156, endPoint x: 845, endPoint y: 378, distance: 239.2
click at [845, 378] on section "2017-2022 Ford F250-350 - T2 Series - Extreme Front Bumper (receiver or winch) …" at bounding box center [895, 652] width 477 height 1302
drag, startPoint x: 669, startPoint y: 380, endPoint x: 922, endPoint y: 738, distance: 438.4
click at [922, 738] on section "2017-2022 Ford F250-350 - T2 Series - Extreme Front Bumper (receiver or winch) …" at bounding box center [895, 652] width 477 height 1302
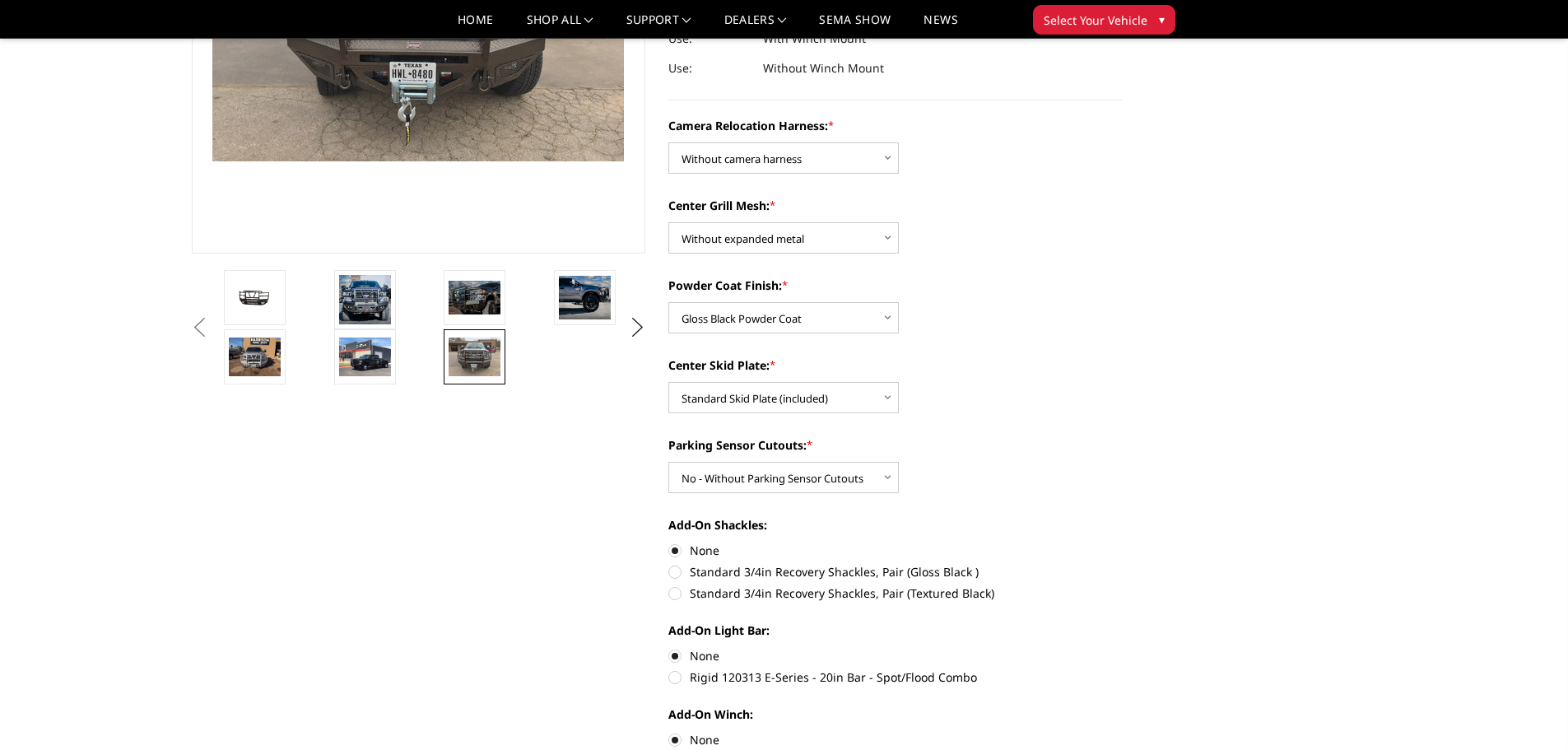
scroll to position [0, 0]
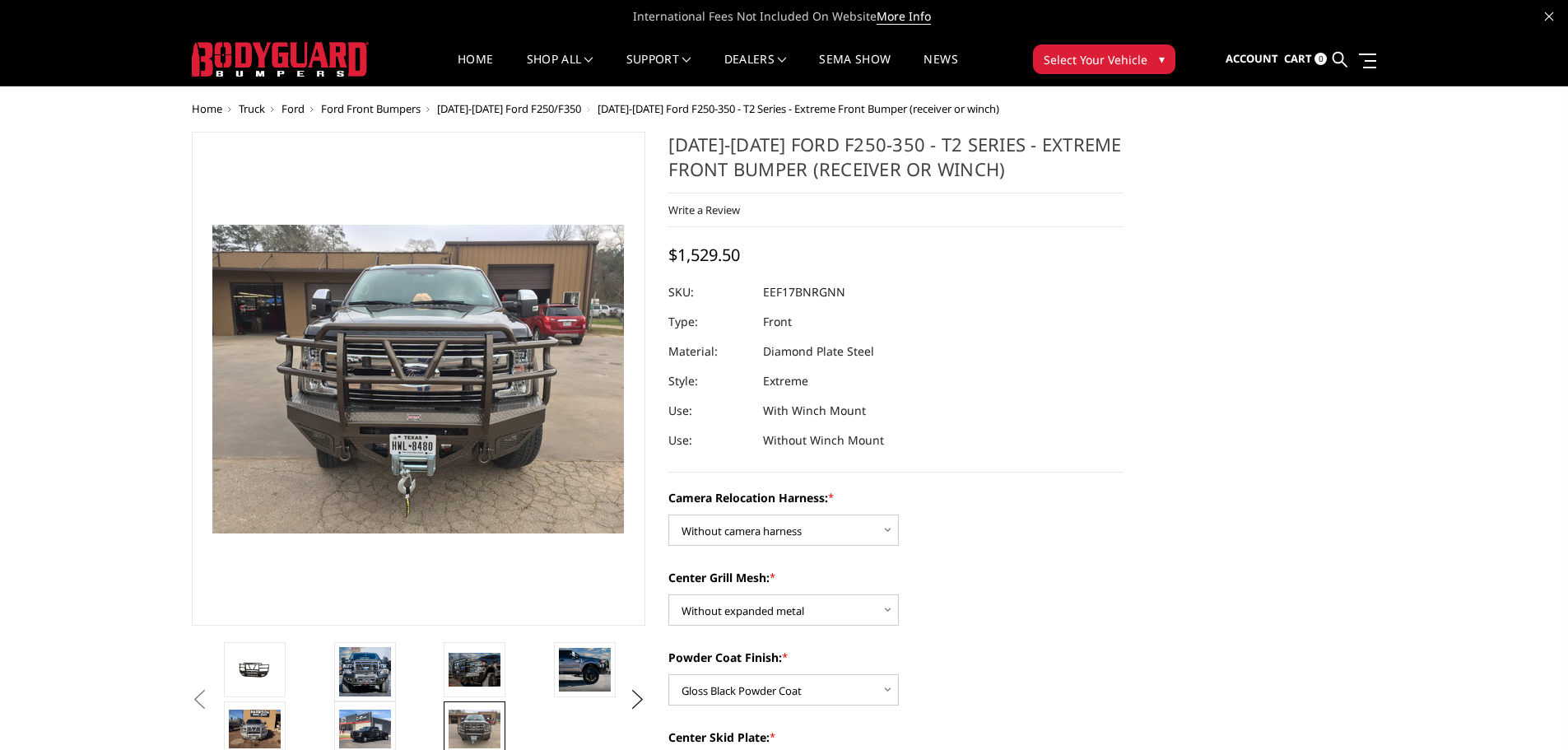
click at [765, 296] on dd "EEF17BNRGNN" at bounding box center [805, 292] width 82 height 30
click at [766, 296] on dd "EEF17BNRGNN" at bounding box center [805, 292] width 82 height 30
click at [769, 297] on dd "EEF17BNRGNN" at bounding box center [805, 292] width 82 height 30
click at [771, 297] on dd "EEF17BNRGNN" at bounding box center [805, 292] width 82 height 30
